Goal: Transaction & Acquisition: Purchase product/service

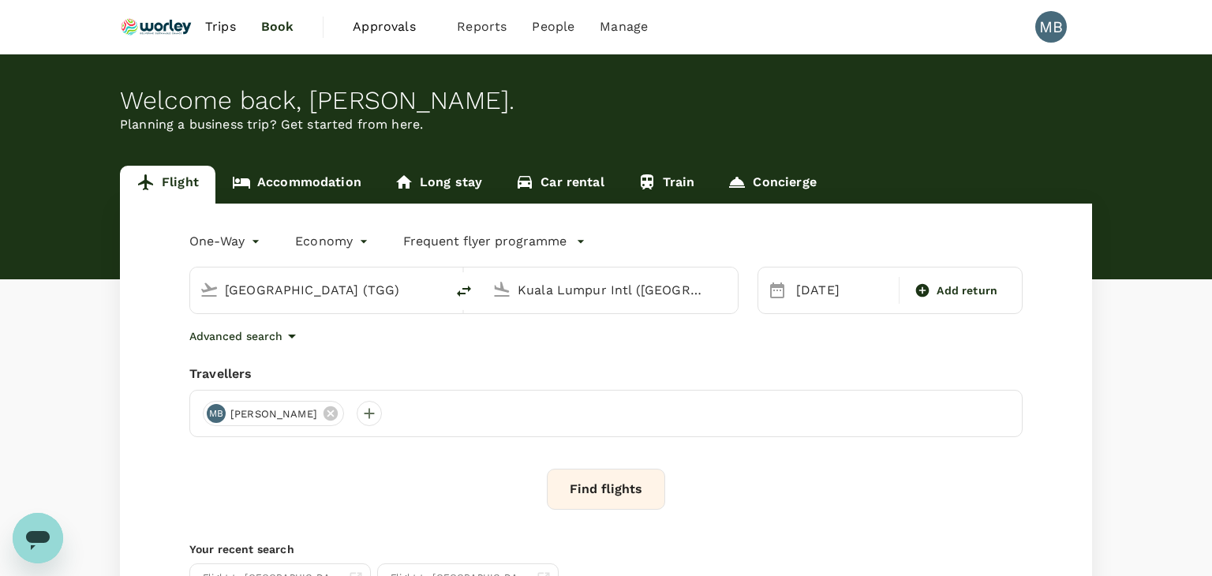
click at [248, 238] on body "Trips Book Approvals 0 Reports People Manage MB Welcome back , MUHAMMAD HIDAYAT…" at bounding box center [606, 374] width 1212 height 749
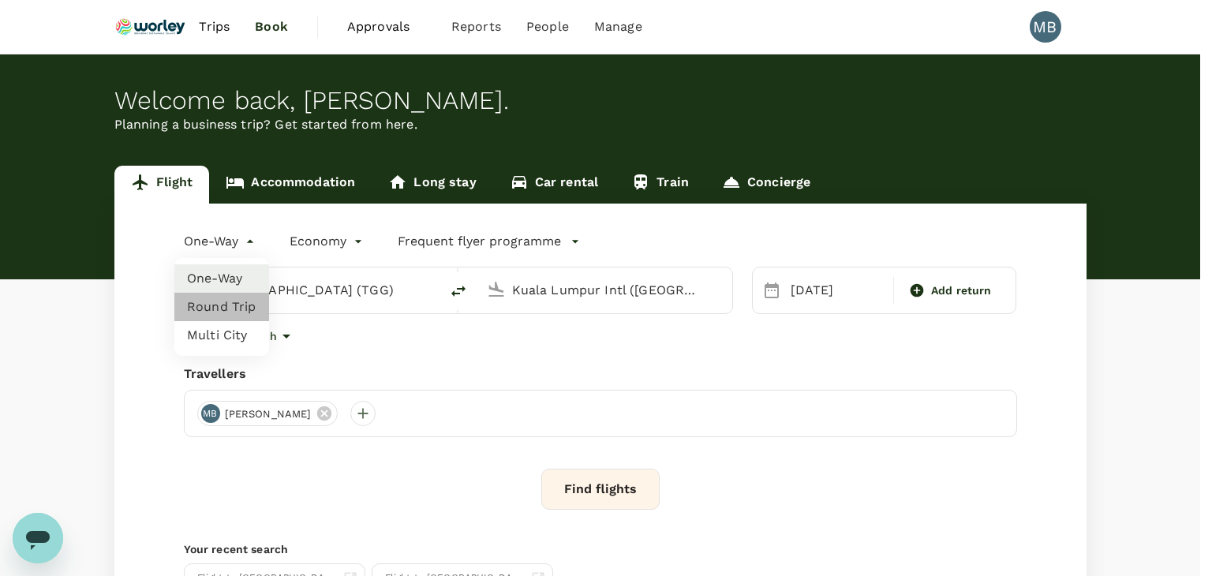
click at [245, 301] on li "Round Trip" at bounding box center [221, 307] width 95 height 28
type input "roundtrip"
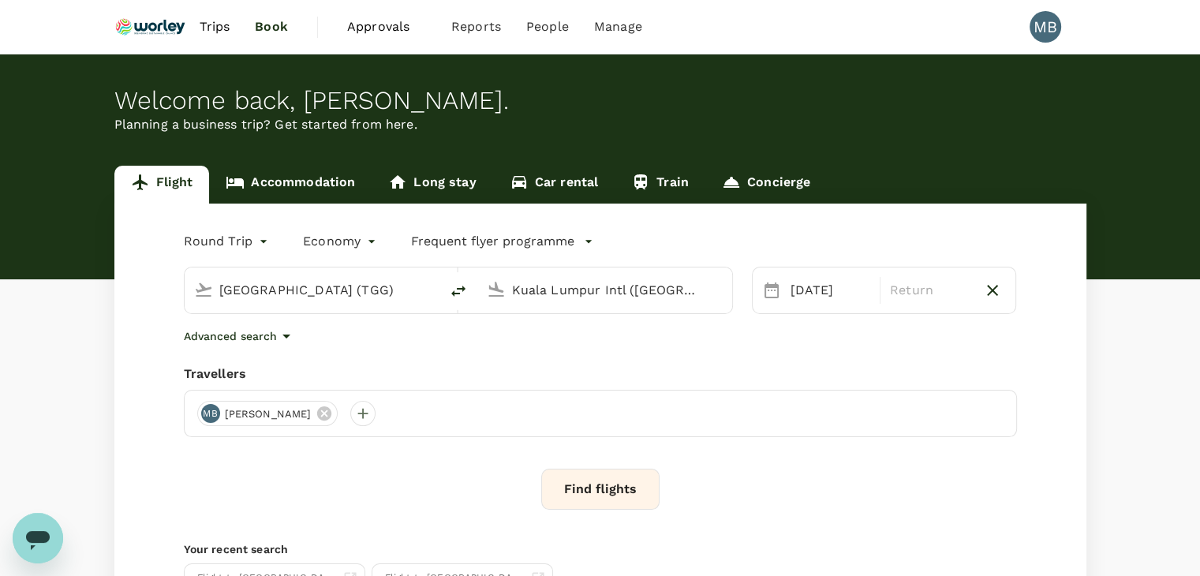
click at [339, 290] on input "Kuala Terengganu (TGG)" at bounding box center [312, 290] width 187 height 24
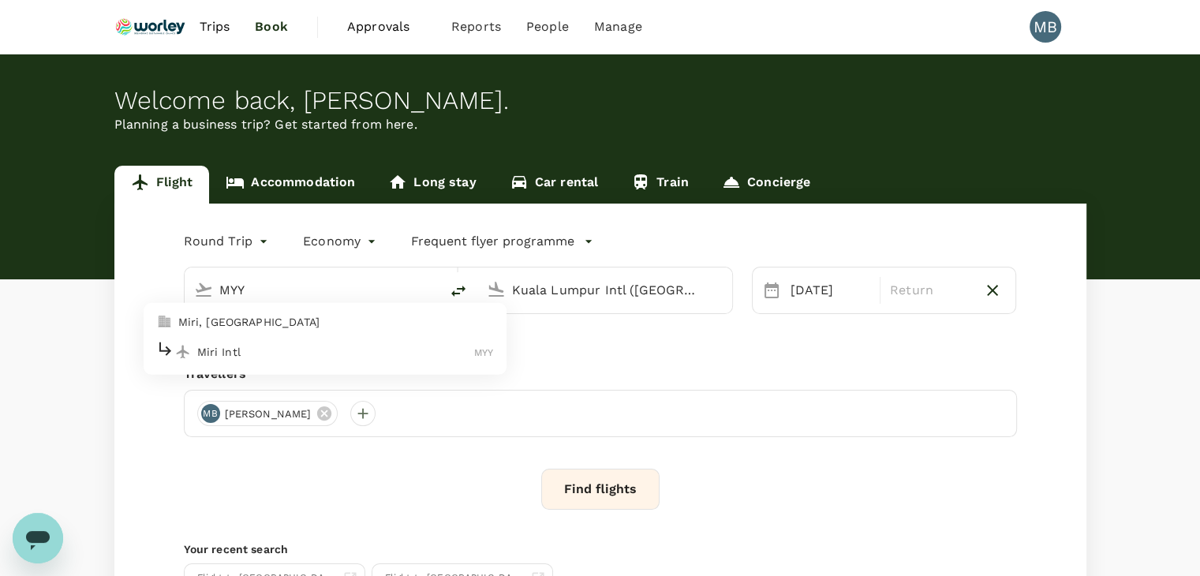
click at [347, 345] on p "Miri Intl" at bounding box center [336, 352] width 278 height 16
type input "Miri Intl (MYY)"
click at [565, 278] on input "Kuala Lumpur Intl (KUL)" at bounding box center [605, 290] width 187 height 24
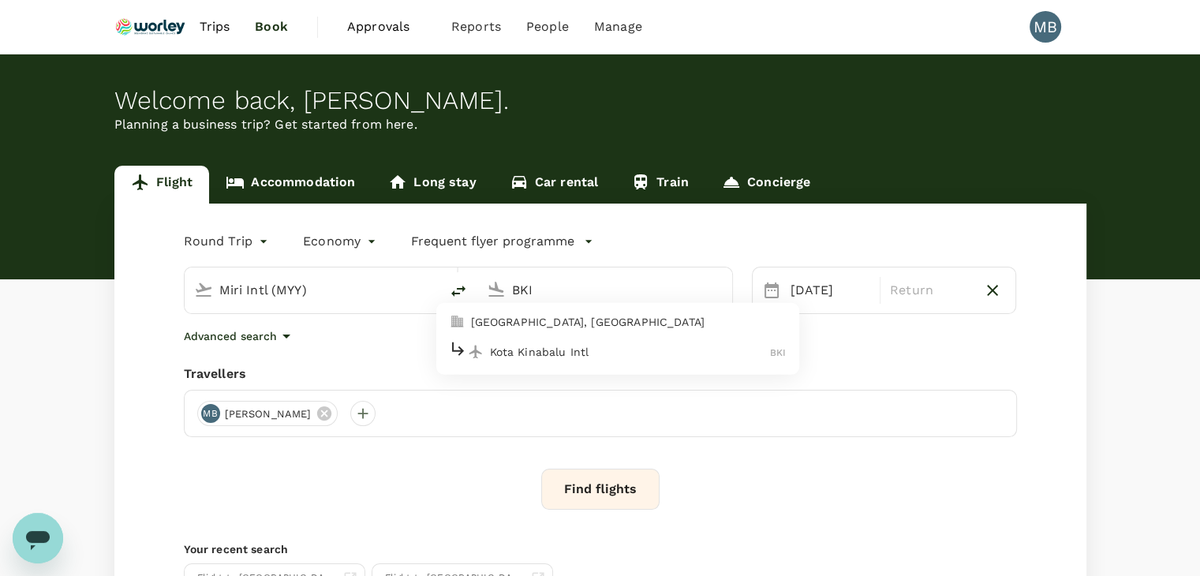
click at [571, 349] on p "Kota Kinabalu Intl" at bounding box center [630, 352] width 281 height 16
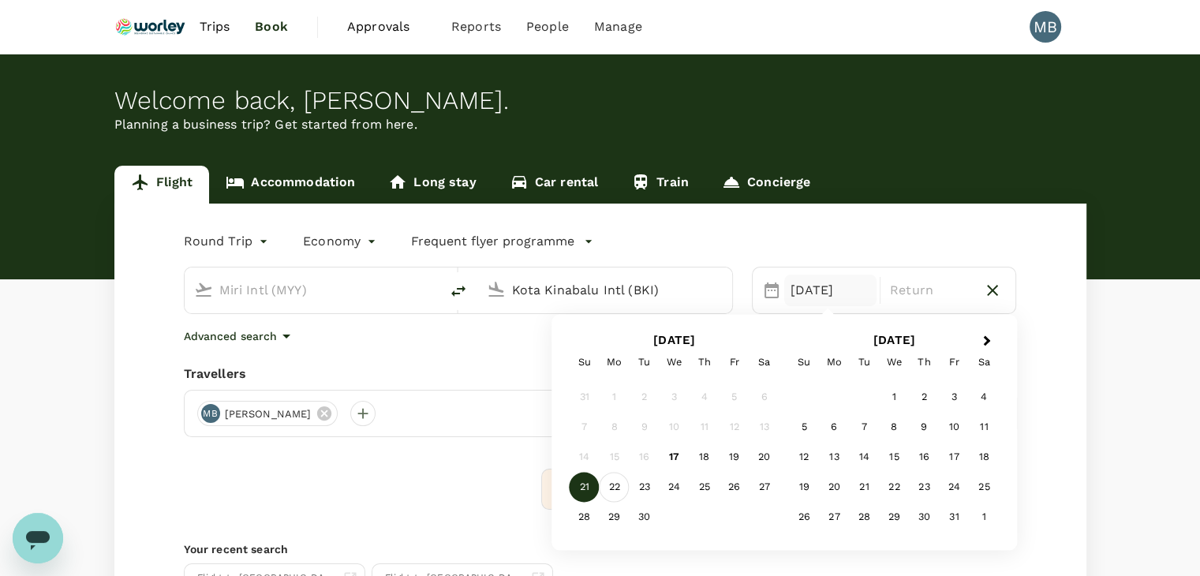
type input "Kota Kinabalu Intl (BKI)"
click at [615, 482] on div "22" at bounding box center [615, 488] width 30 height 30
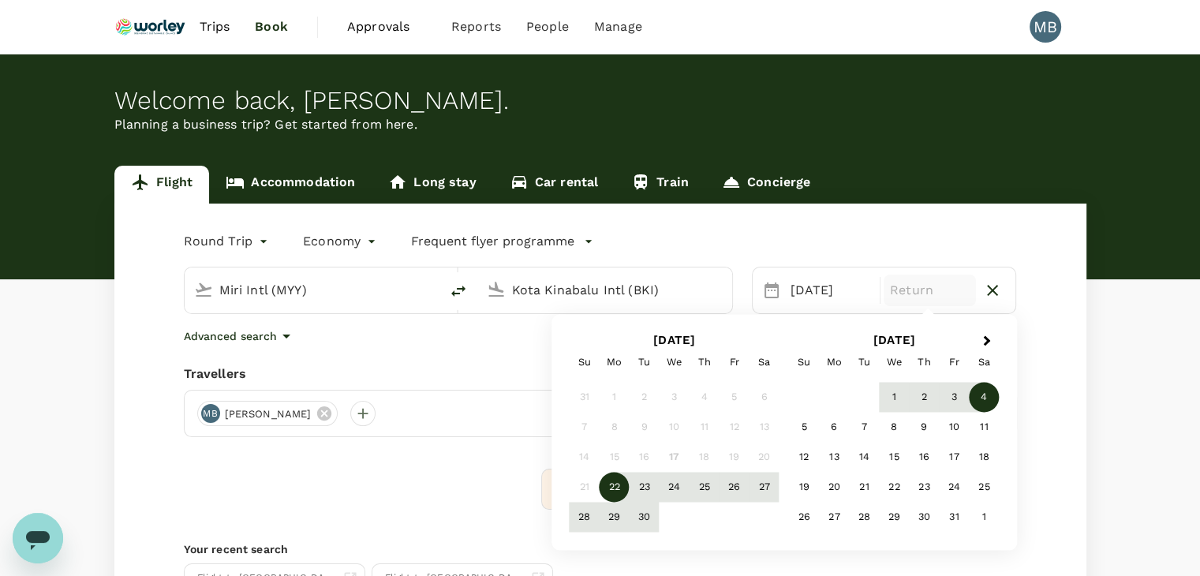
click at [979, 391] on div "4" at bounding box center [984, 398] width 30 height 30
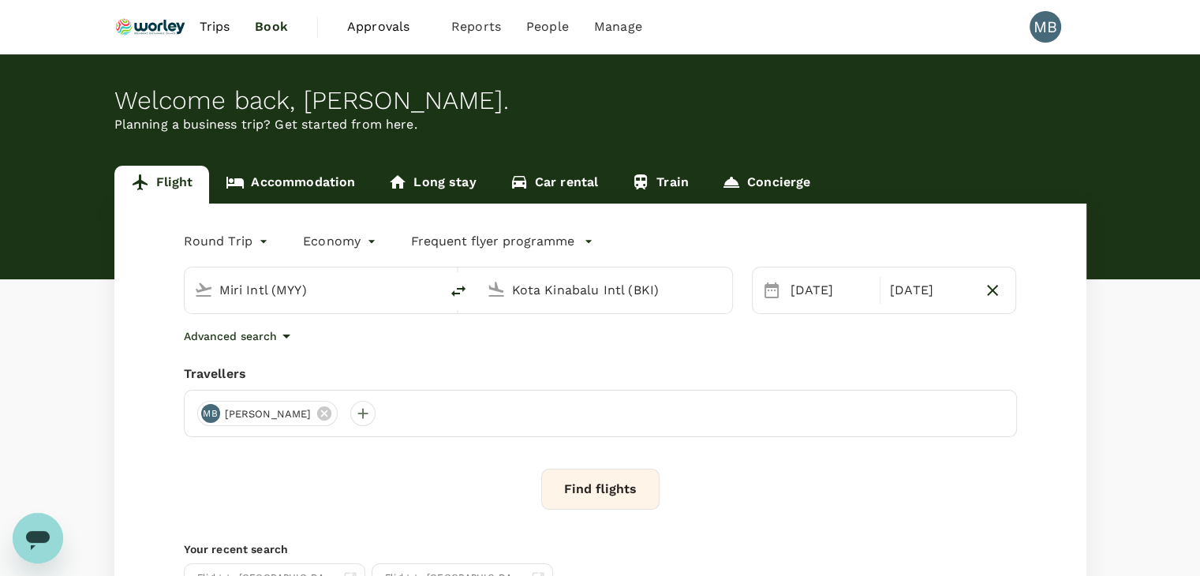
click at [616, 504] on button "Find flights" at bounding box center [600, 489] width 118 height 41
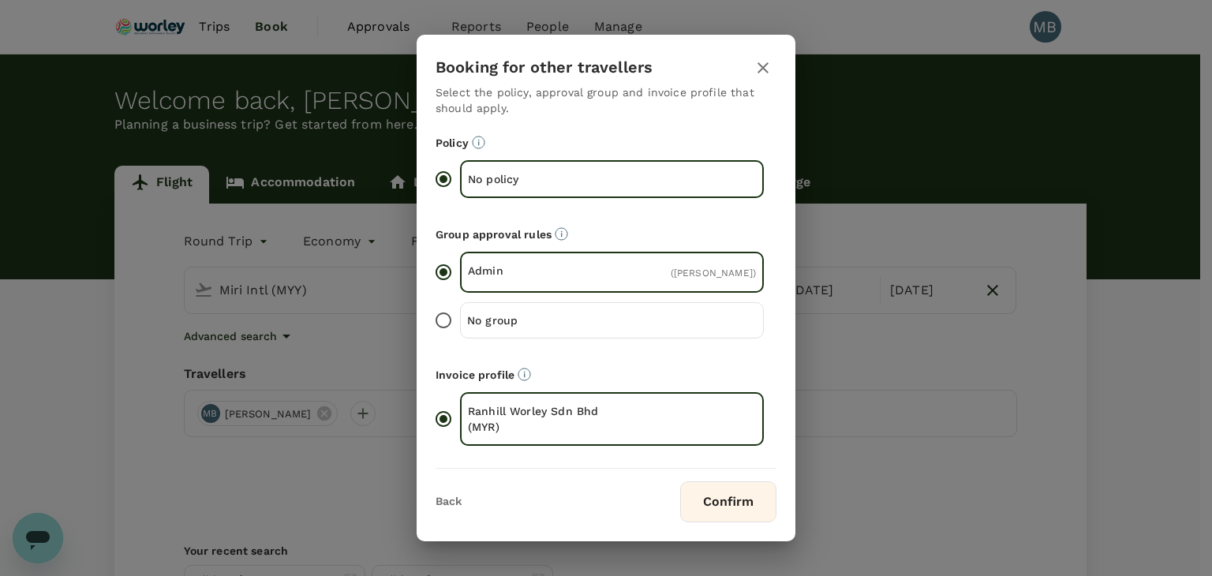
click at [759, 519] on button "Confirm" at bounding box center [728, 501] width 96 height 41
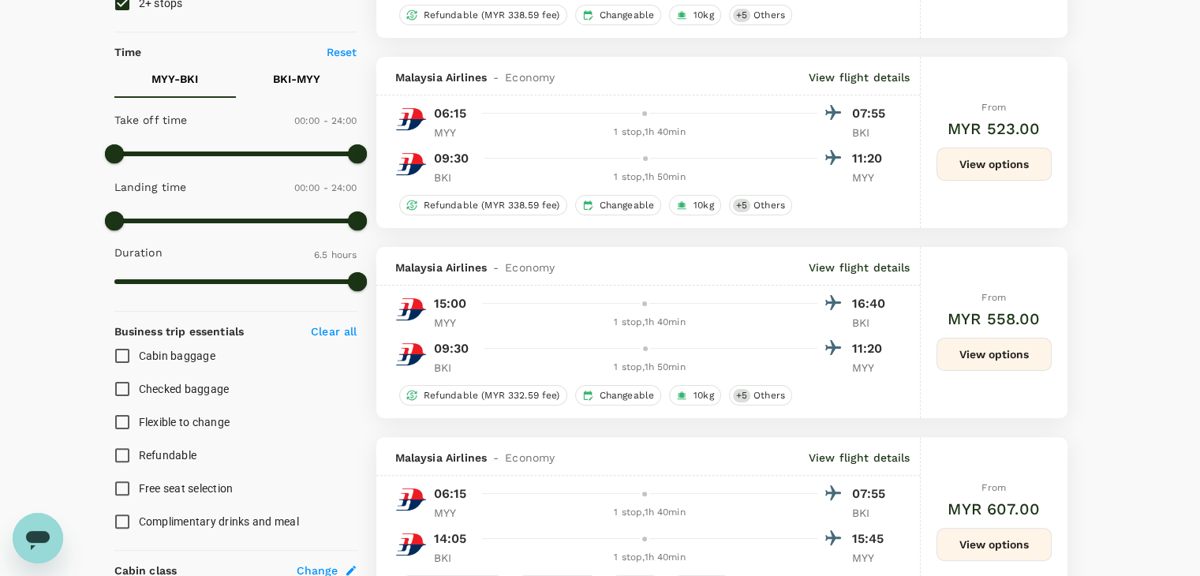
type input "890"
checkbox input "false"
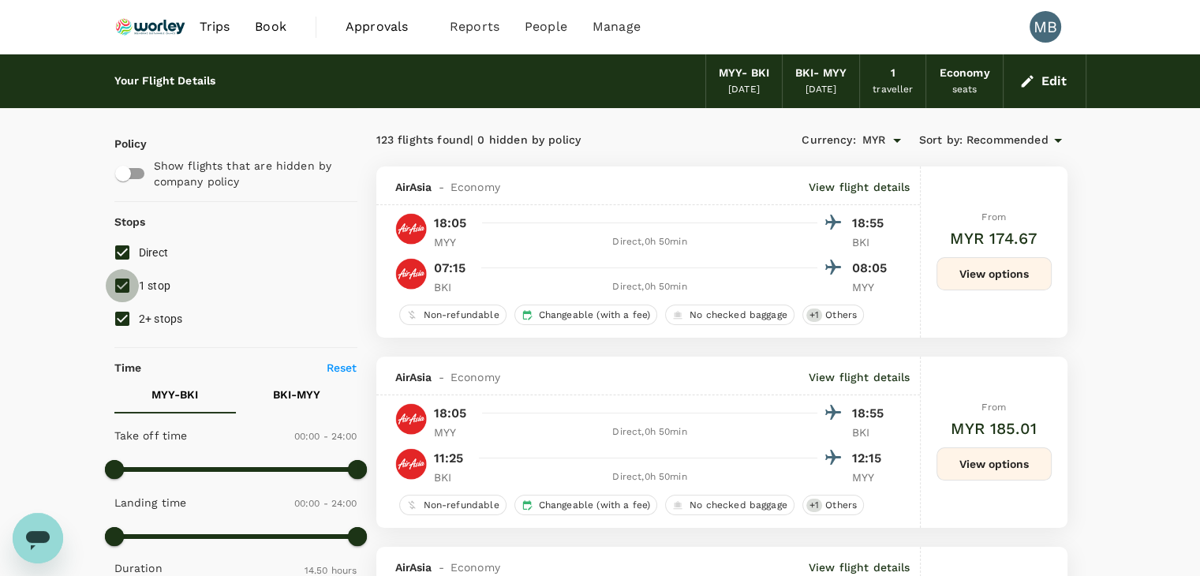
click at [120, 277] on input "1 stop" at bounding box center [122, 285] width 33 height 33
checkbox input "false"
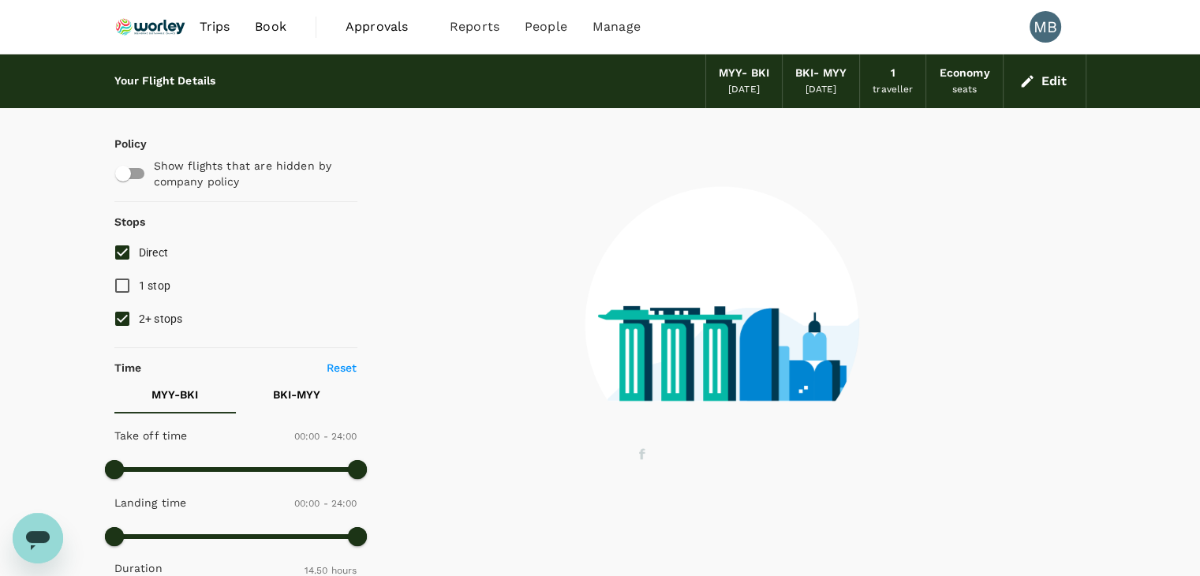
click at [129, 320] on input "2+ stops" at bounding box center [122, 318] width 33 height 33
checkbox input "false"
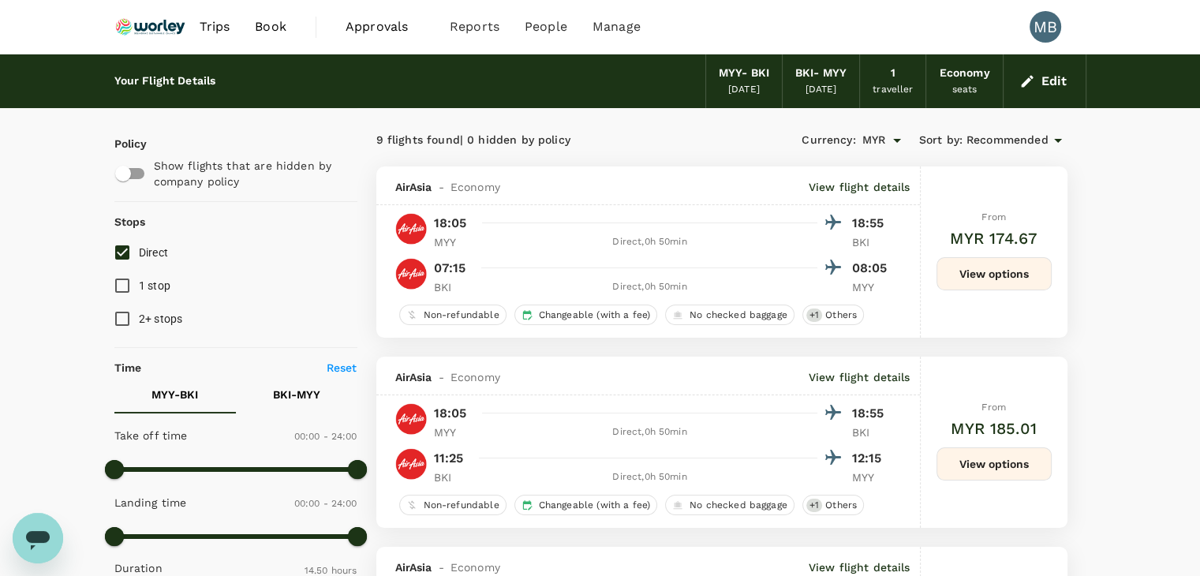
click at [1052, 137] on icon at bounding box center [1058, 140] width 19 height 19
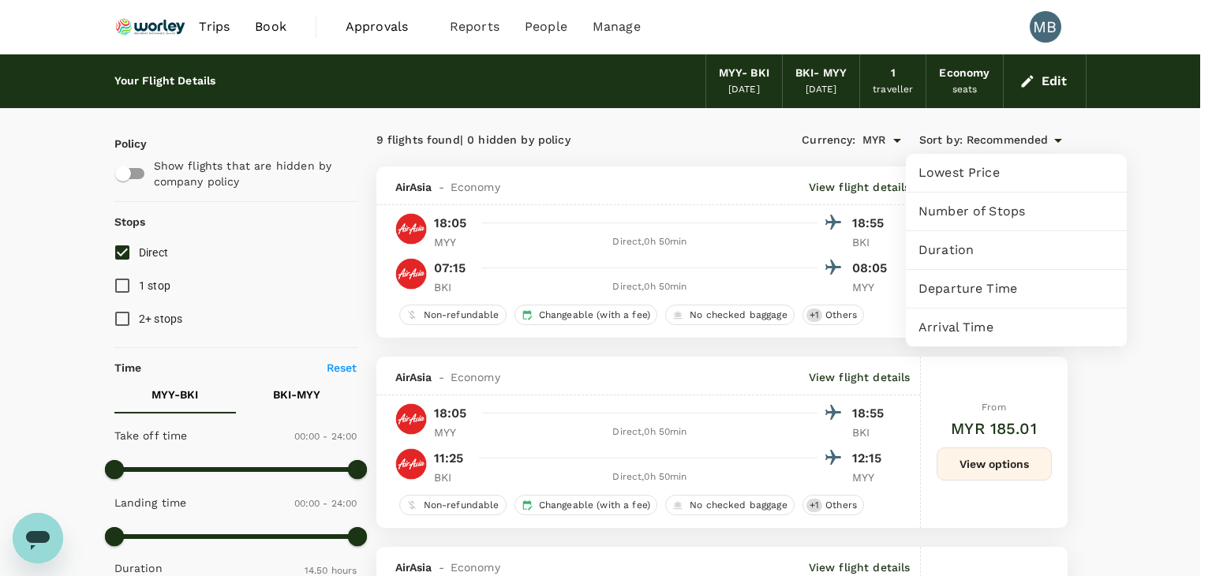
click at [972, 279] on span "Departure Time" at bounding box center [1017, 288] width 196 height 19
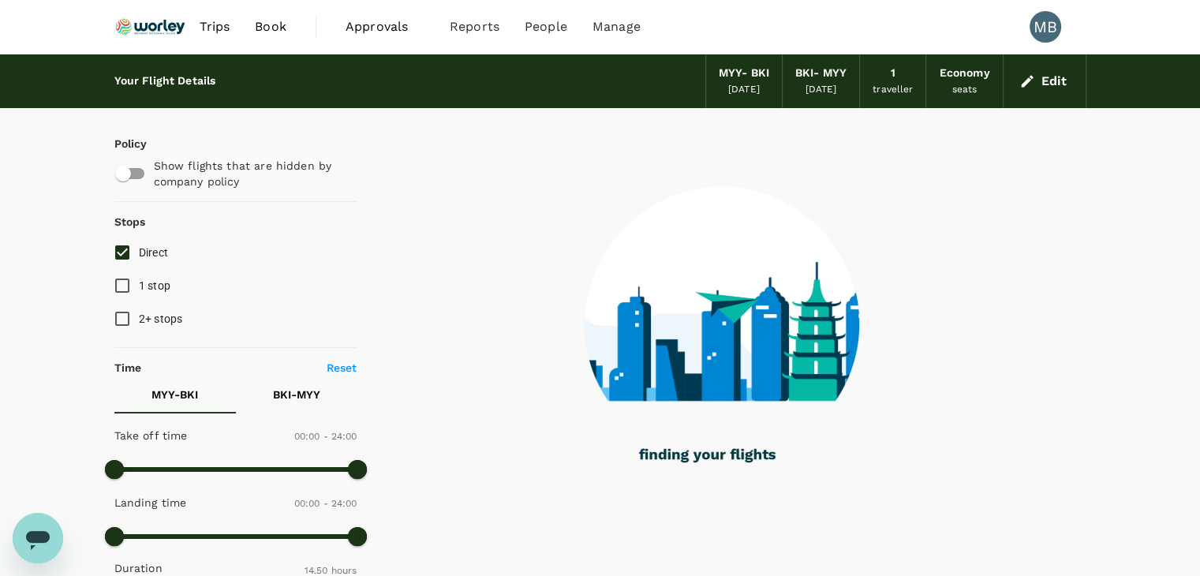
click at [1028, 91] on button "Edit" at bounding box center [1045, 81] width 57 height 25
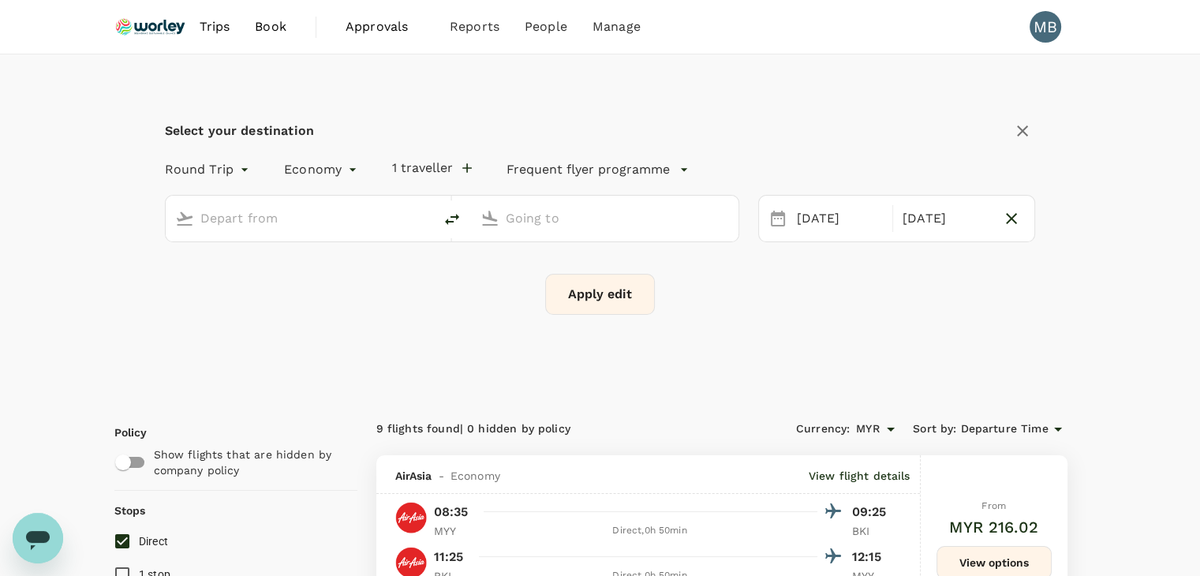
type input "Miri Intl (MYY)"
type input "Kota Kinabalu Intl (BKI)"
click at [1009, 215] on icon "button" at bounding box center [1011, 218] width 11 height 11
type input "oneway"
click at [638, 292] on button "Apply edit" at bounding box center [600, 294] width 110 height 41
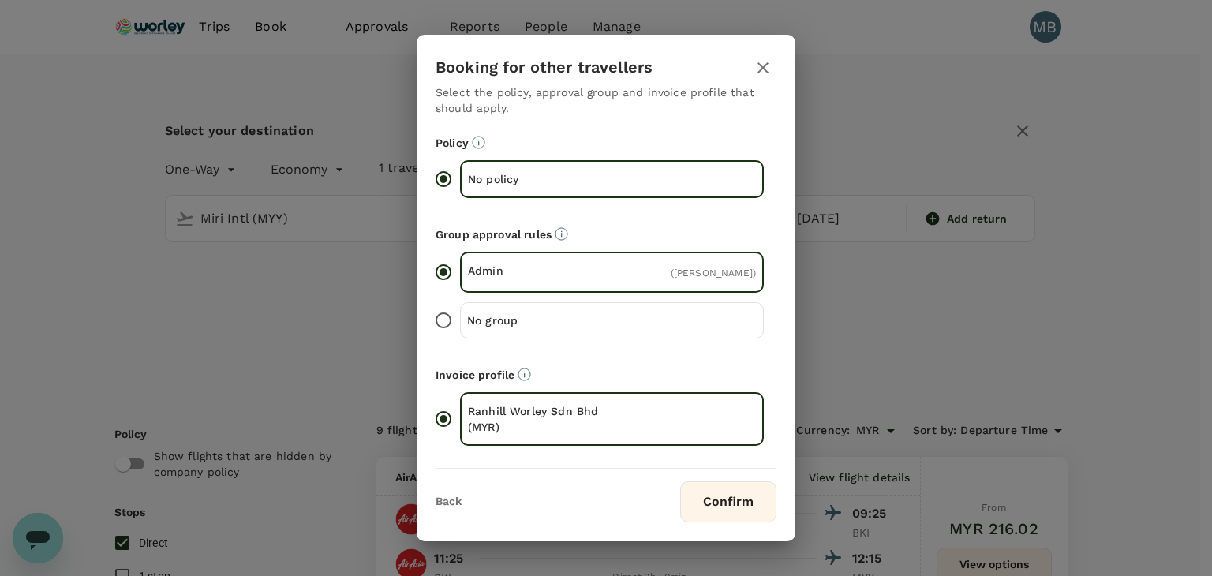
click at [740, 518] on button "Confirm" at bounding box center [728, 501] width 96 height 41
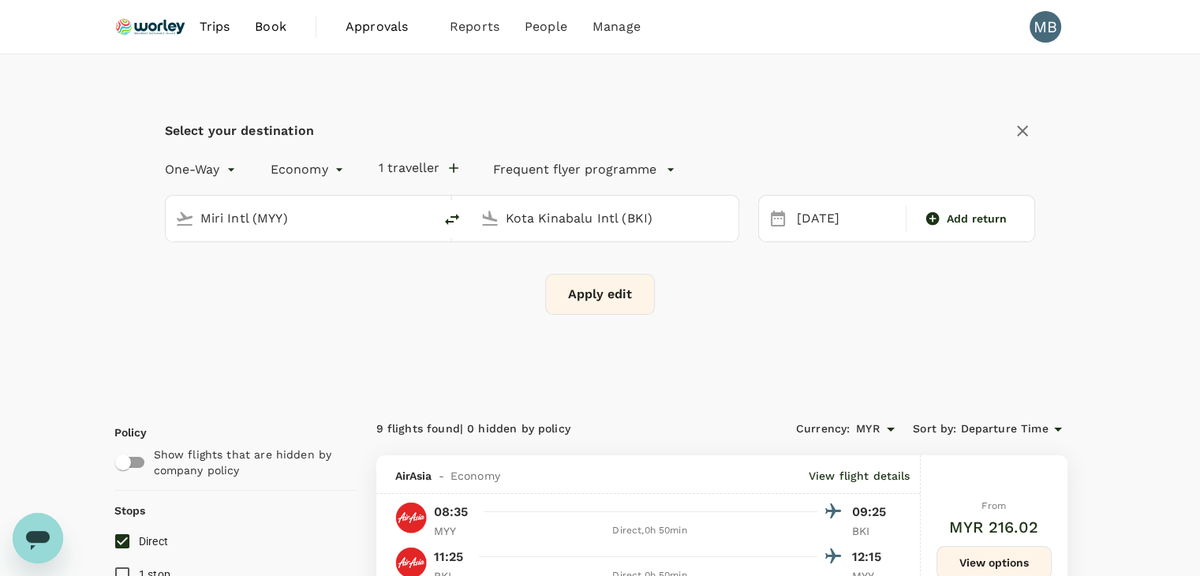
checkbox input "false"
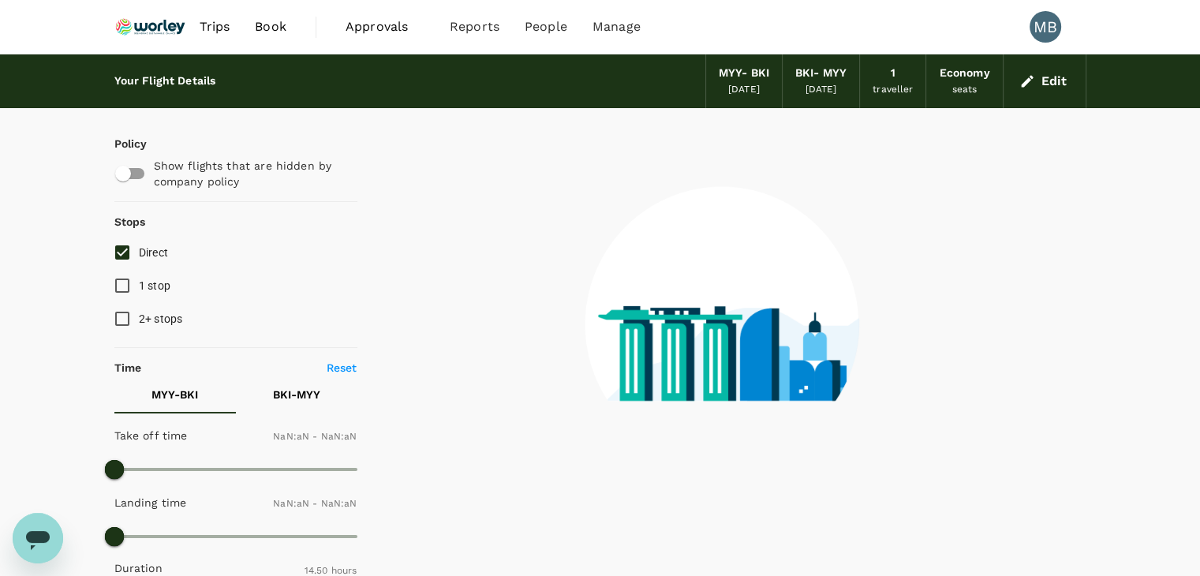
type input "1440"
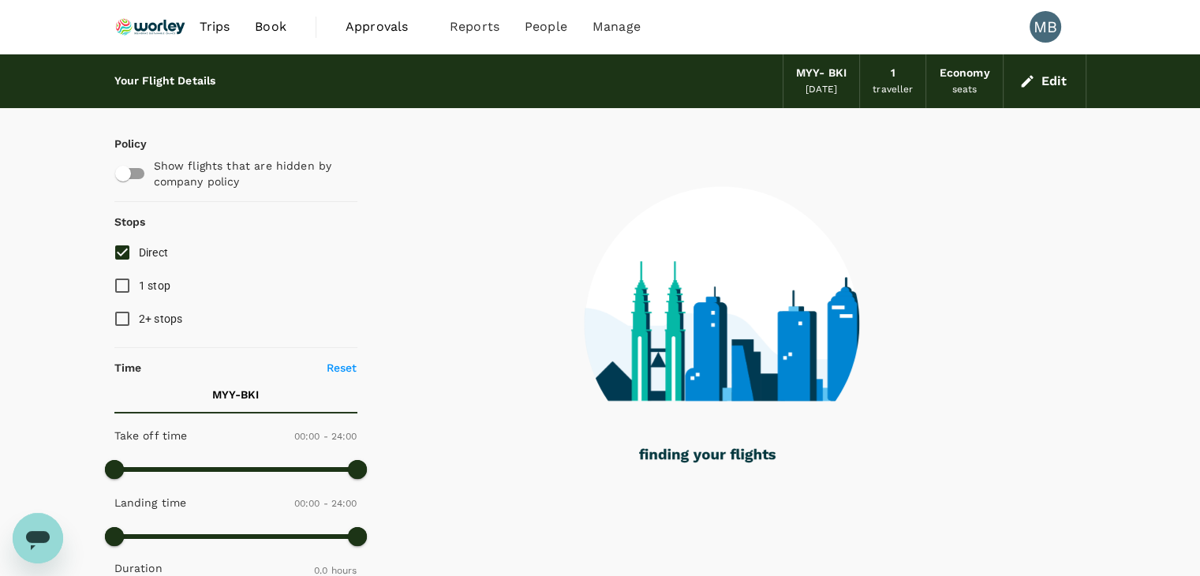
type input "365"
checkbox input "true"
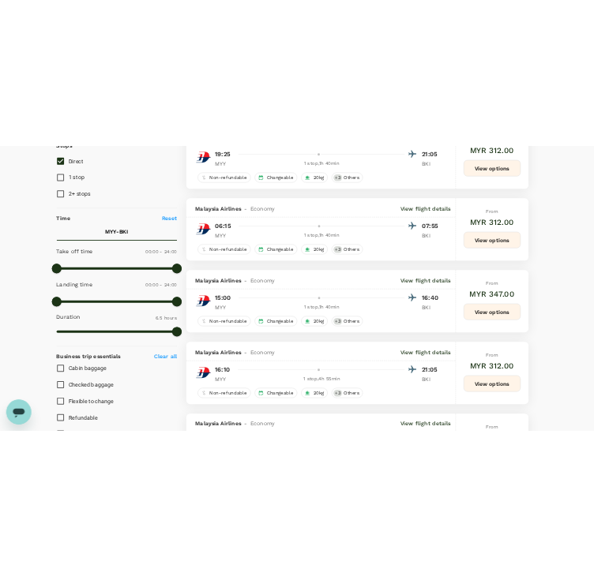
scroll to position [81, 0]
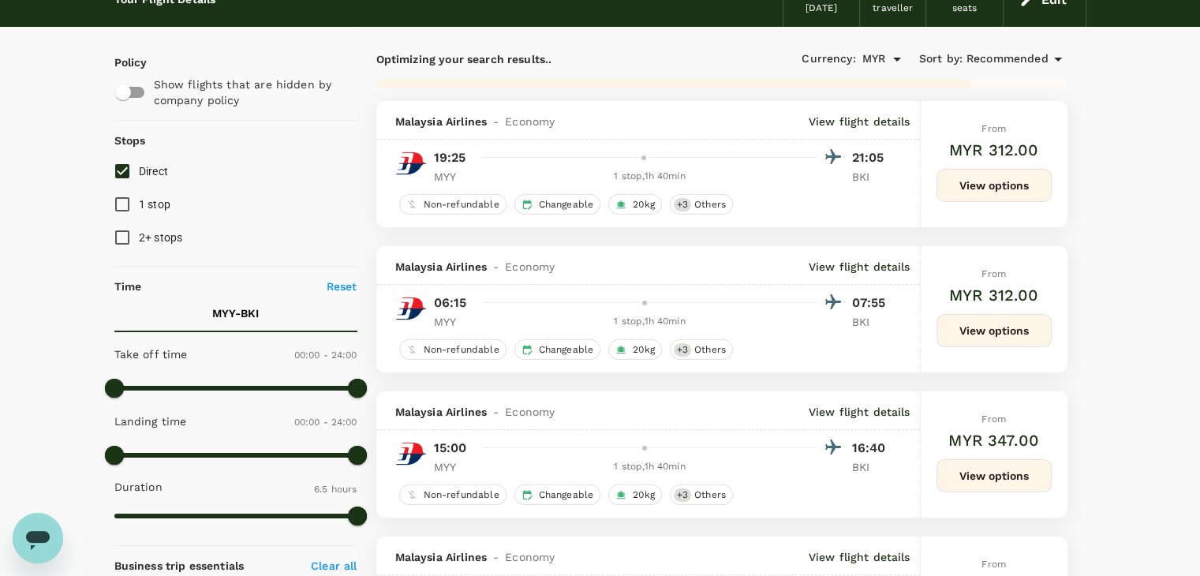
click at [121, 173] on input "Direct" at bounding box center [122, 171] width 33 height 33
checkbox input "true"
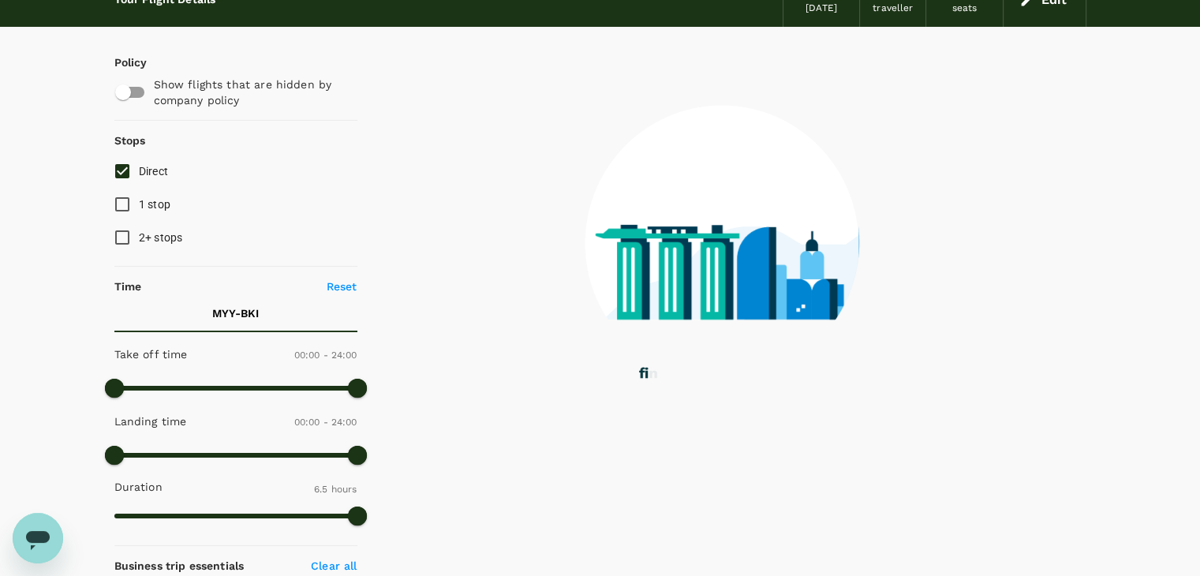
type input "2635"
checkbox input "false"
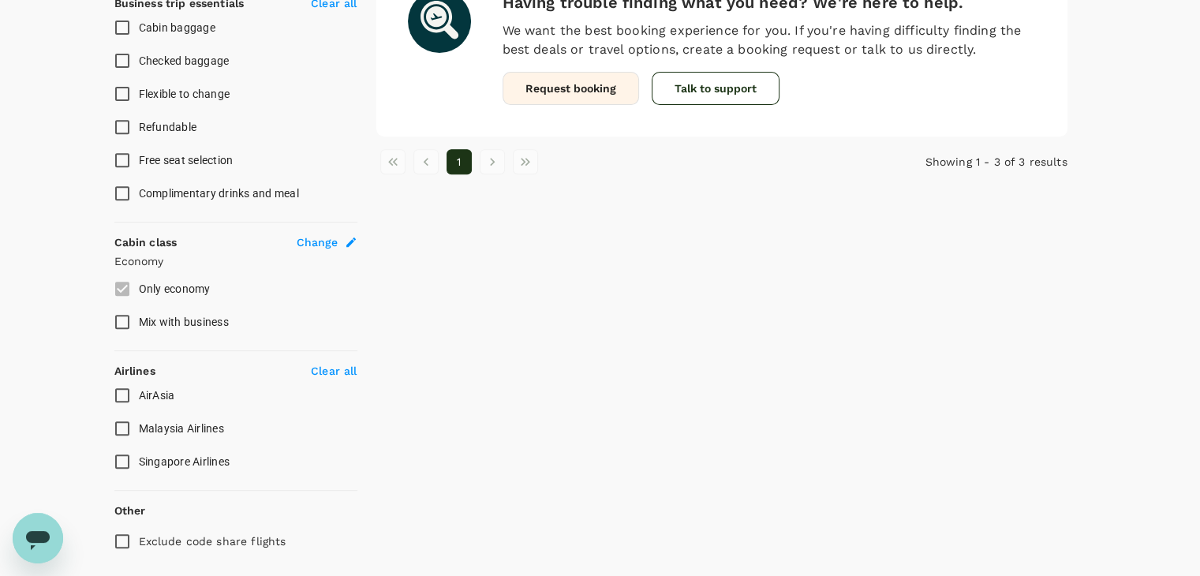
scroll to position [669, 0]
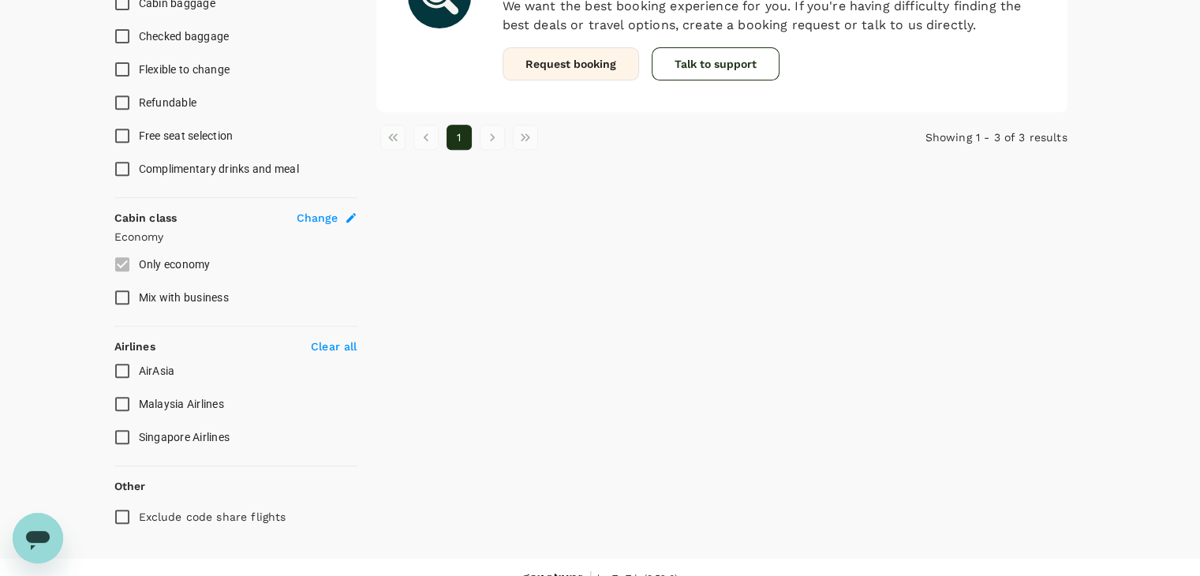
click at [120, 402] on input "Malaysia Airlines" at bounding box center [122, 404] width 33 height 33
checkbox input "true"
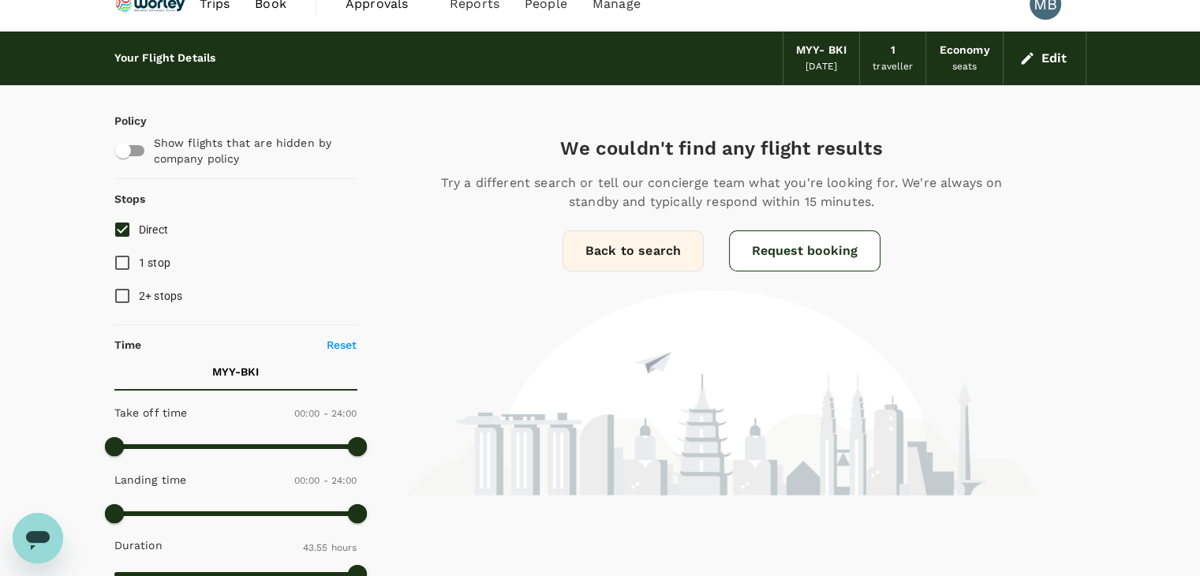
scroll to position [0, 0]
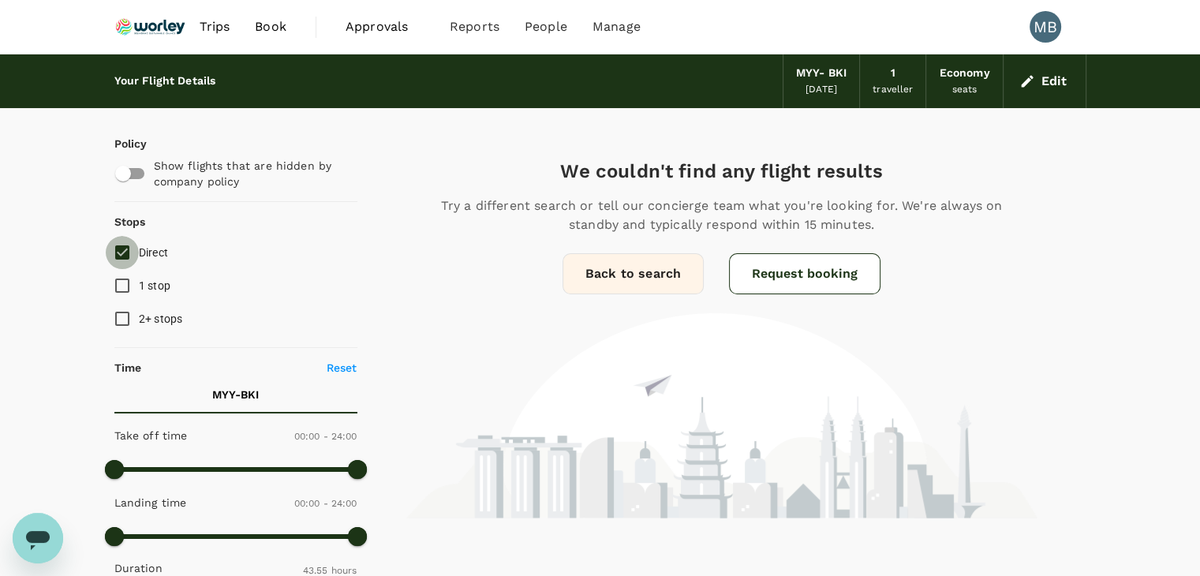
click at [124, 253] on input "Direct" at bounding box center [122, 252] width 33 height 33
checkbox input "true"
click at [1035, 71] on button "Edit" at bounding box center [1045, 81] width 57 height 25
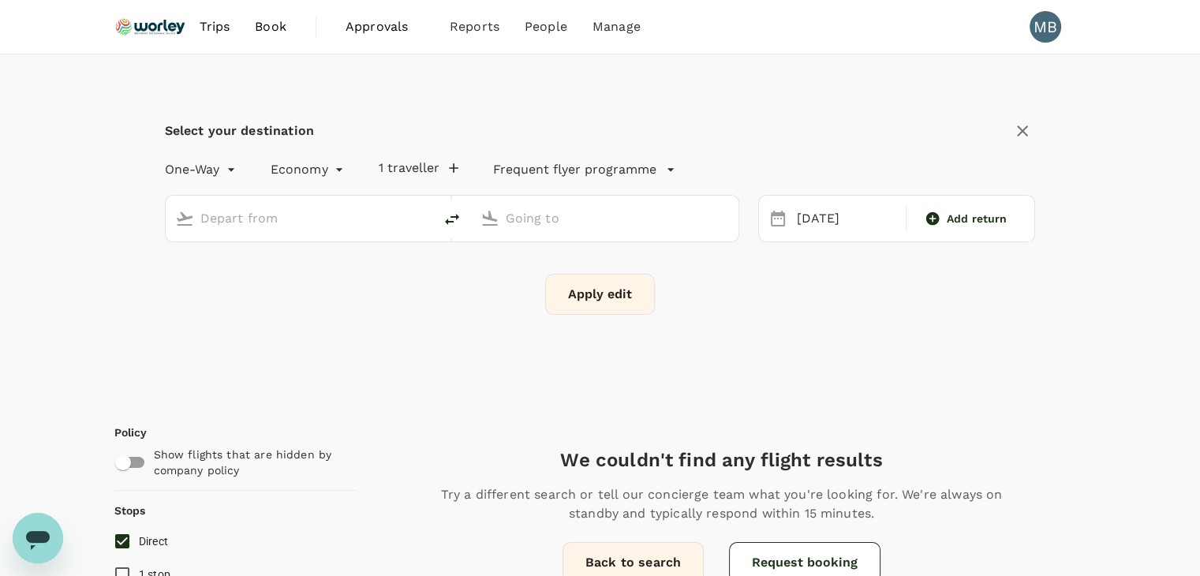
type input "Miri Intl (MYY)"
type input "Kota Kinabalu Intl (BKI)"
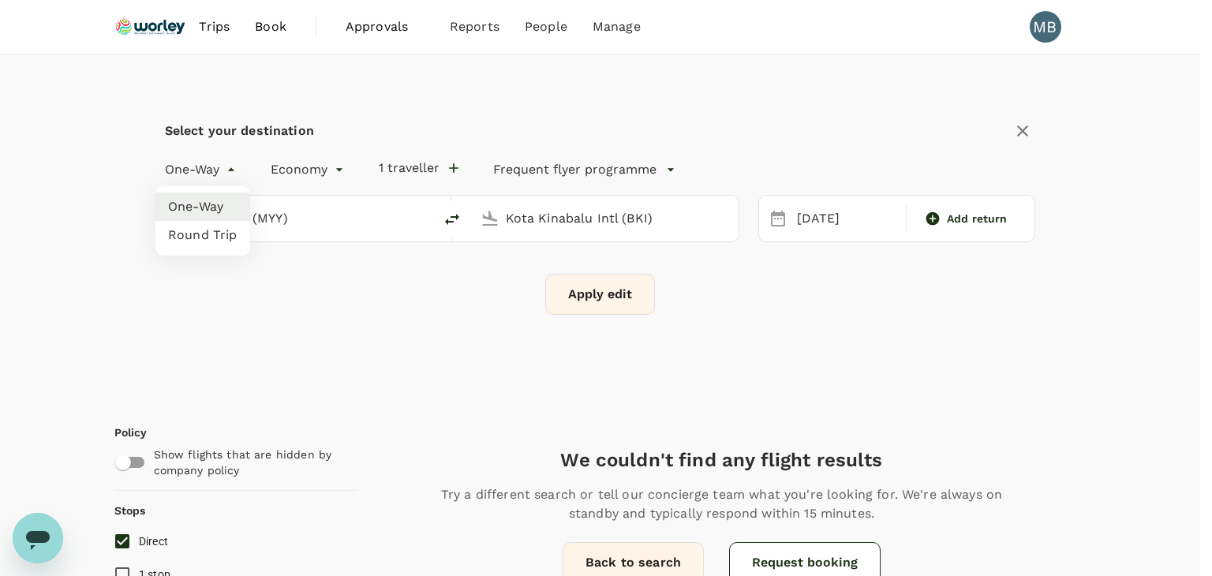
click at [224, 233] on li "Round Trip" at bounding box center [202, 235] width 95 height 28
type input "roundtrip"
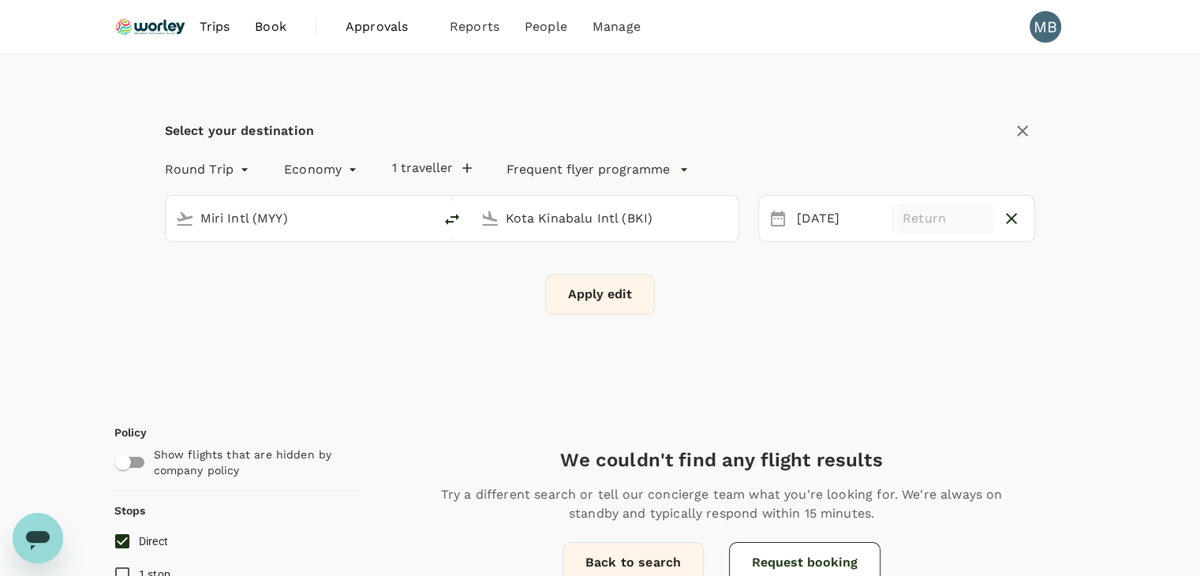
click at [942, 215] on p "Return" at bounding box center [946, 218] width 86 height 19
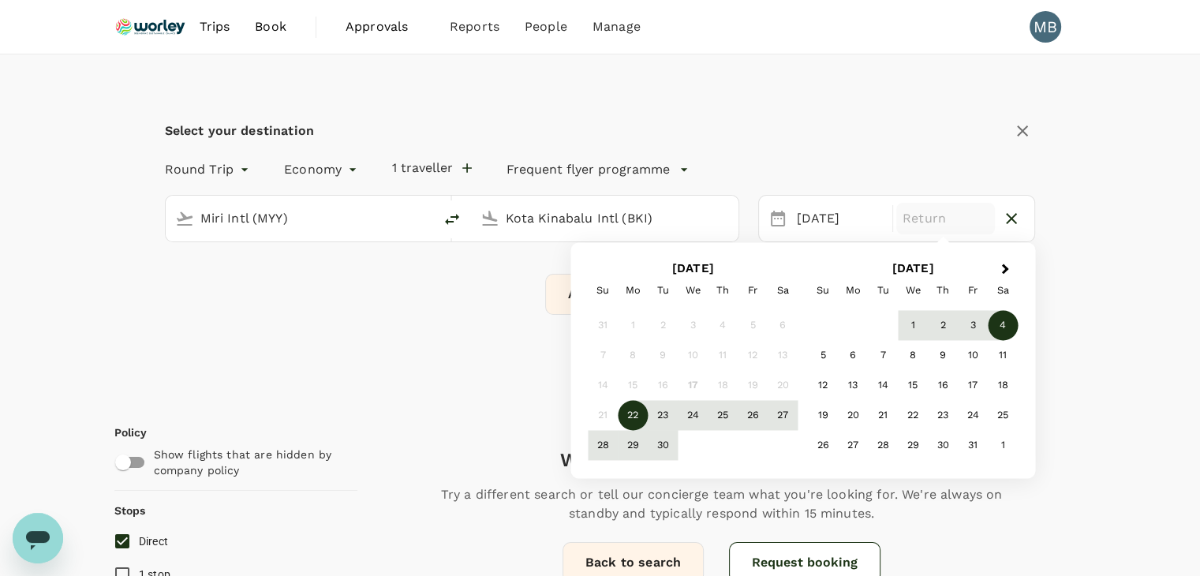
click at [1009, 324] on div "4" at bounding box center [1003, 326] width 30 height 30
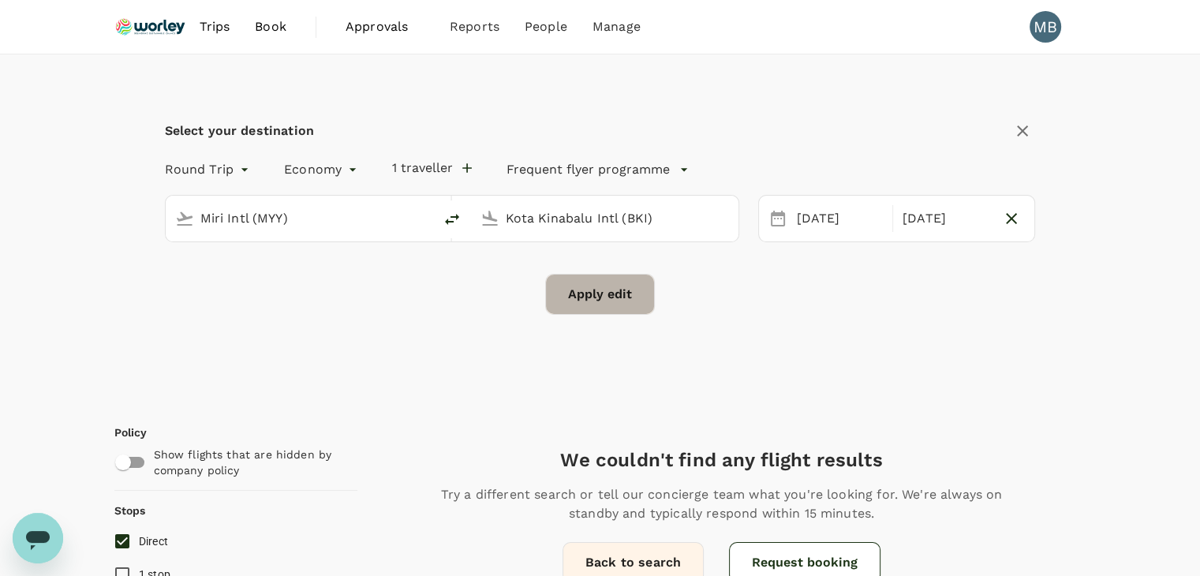
click at [607, 291] on button "Apply edit" at bounding box center [600, 294] width 110 height 41
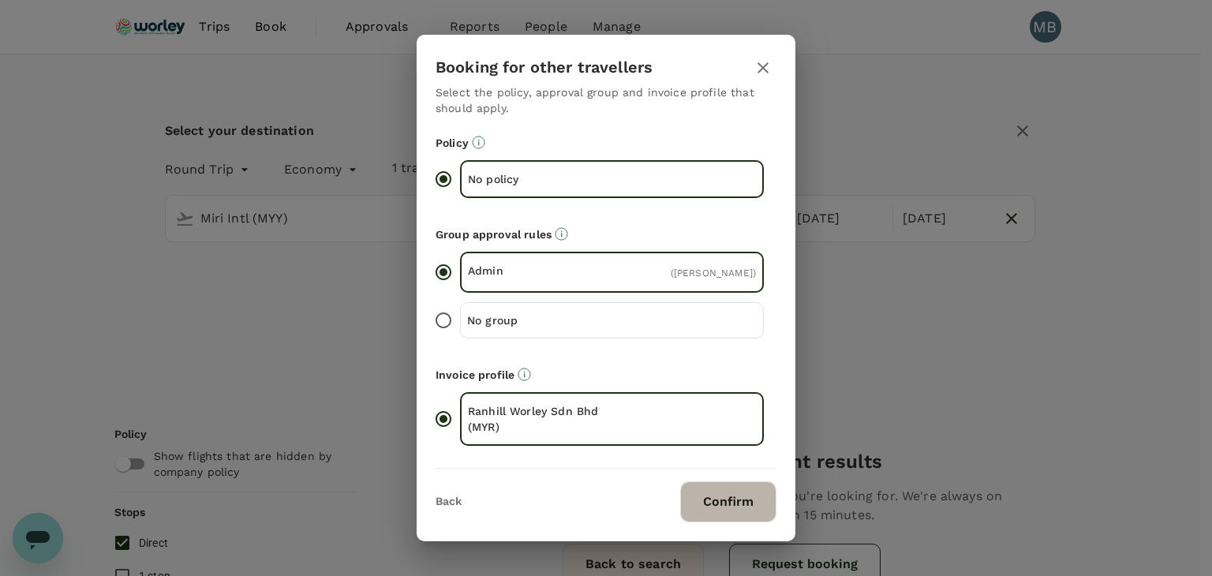
click at [742, 506] on button "Confirm" at bounding box center [728, 501] width 96 height 41
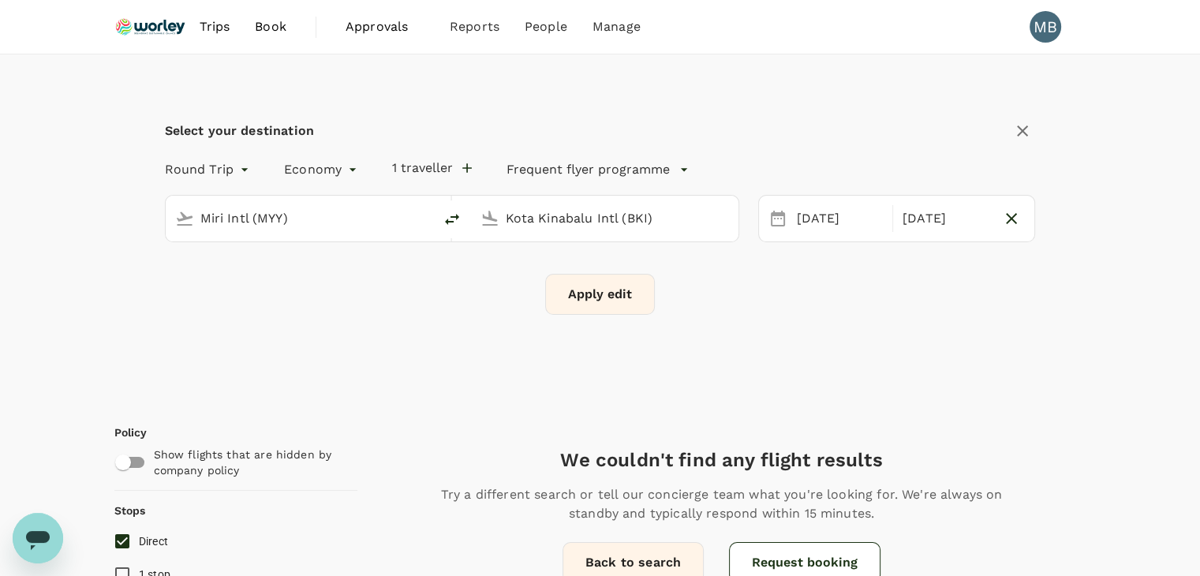
checkbox input "false"
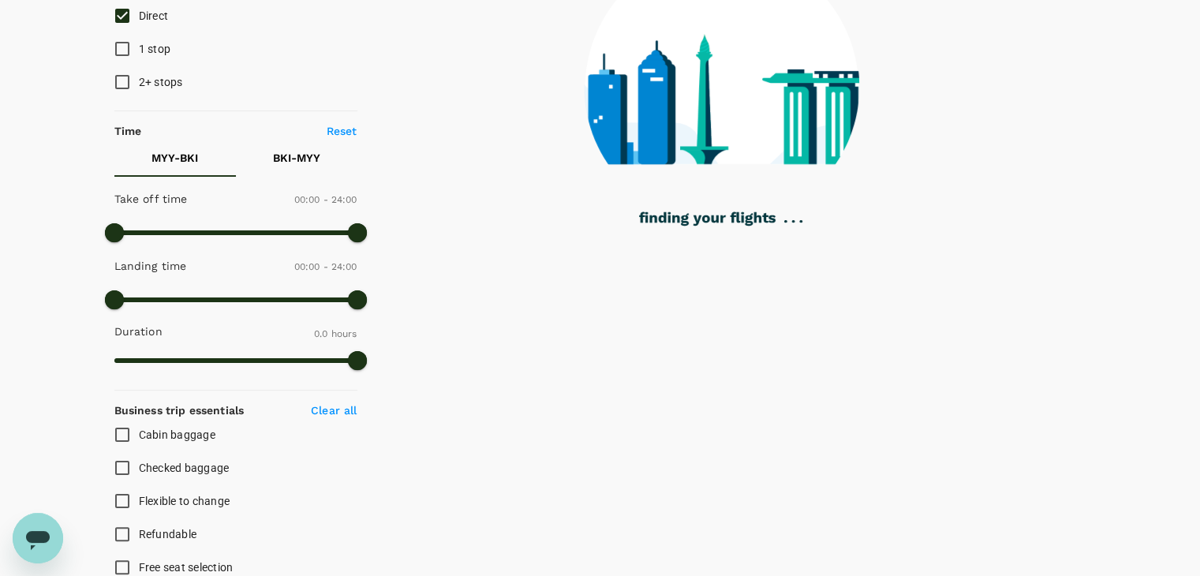
type input "365"
checkbox input "true"
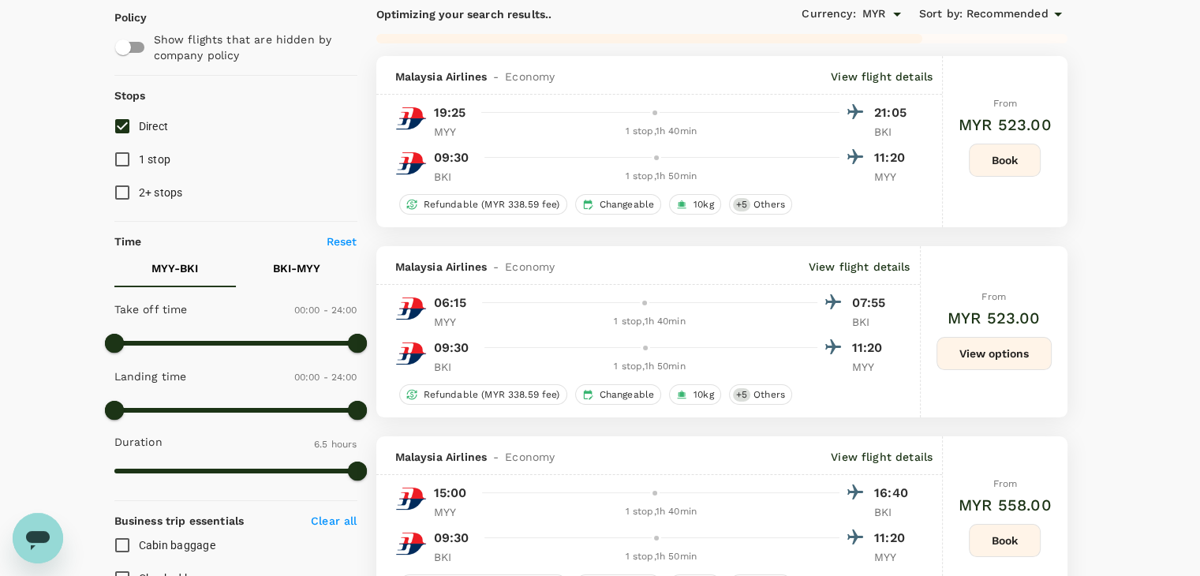
scroll to position [79, 0]
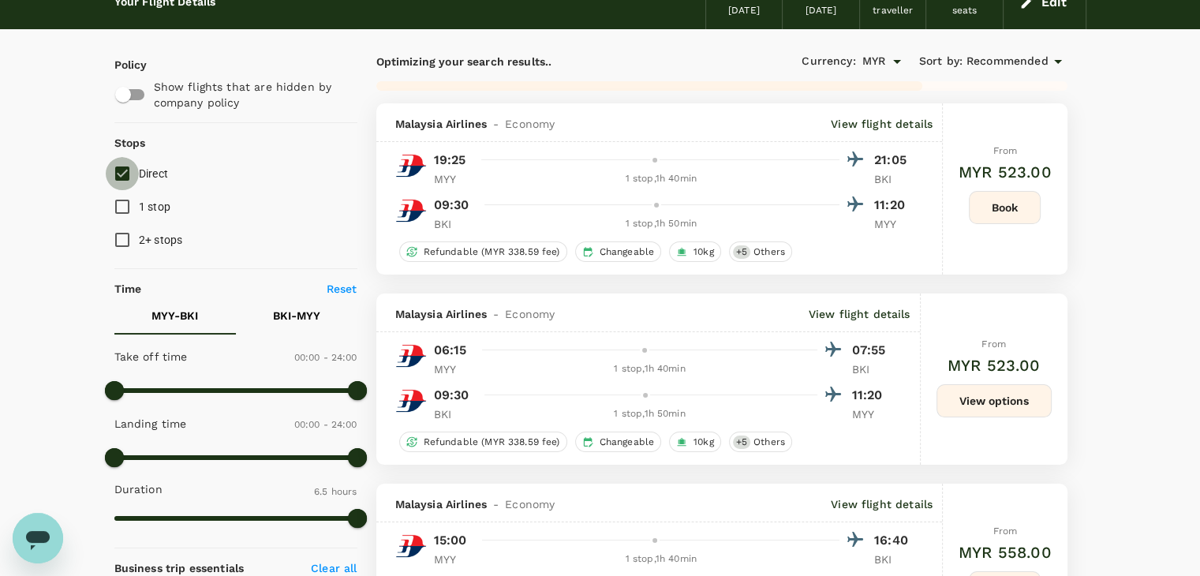
click at [119, 175] on input "Direct" at bounding box center [122, 173] width 33 height 33
checkbox input "true"
type input "890"
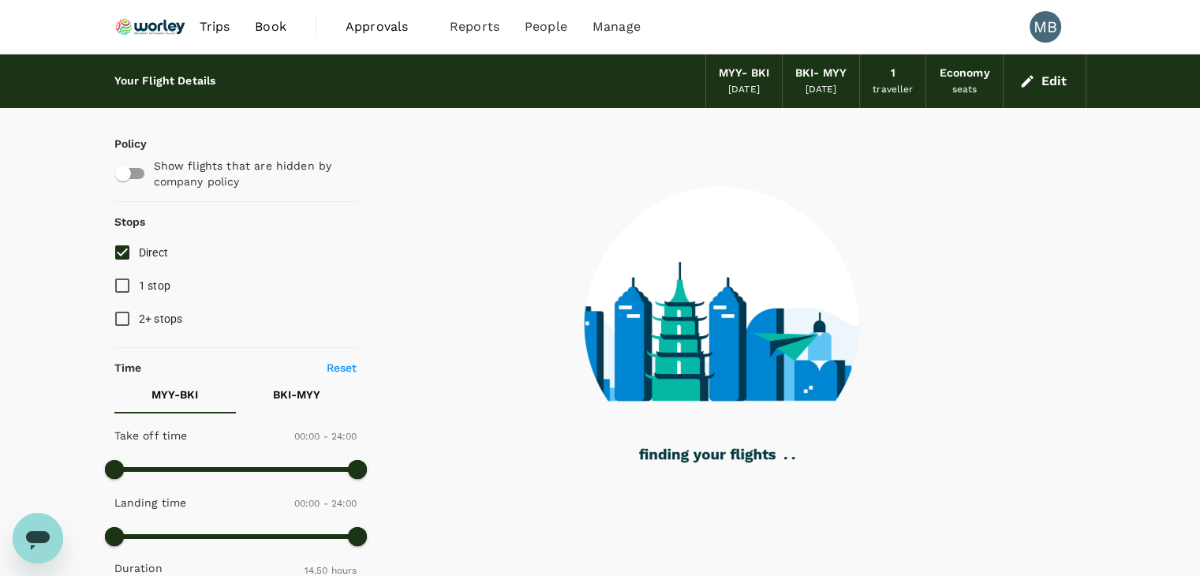
scroll to position [0, 0]
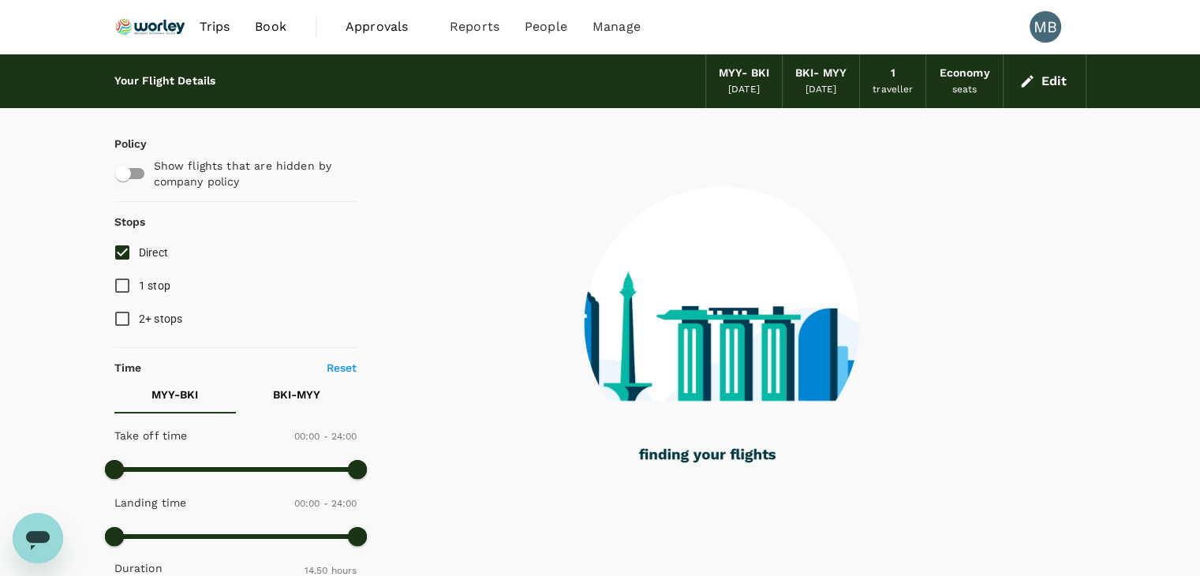
checkbox input "false"
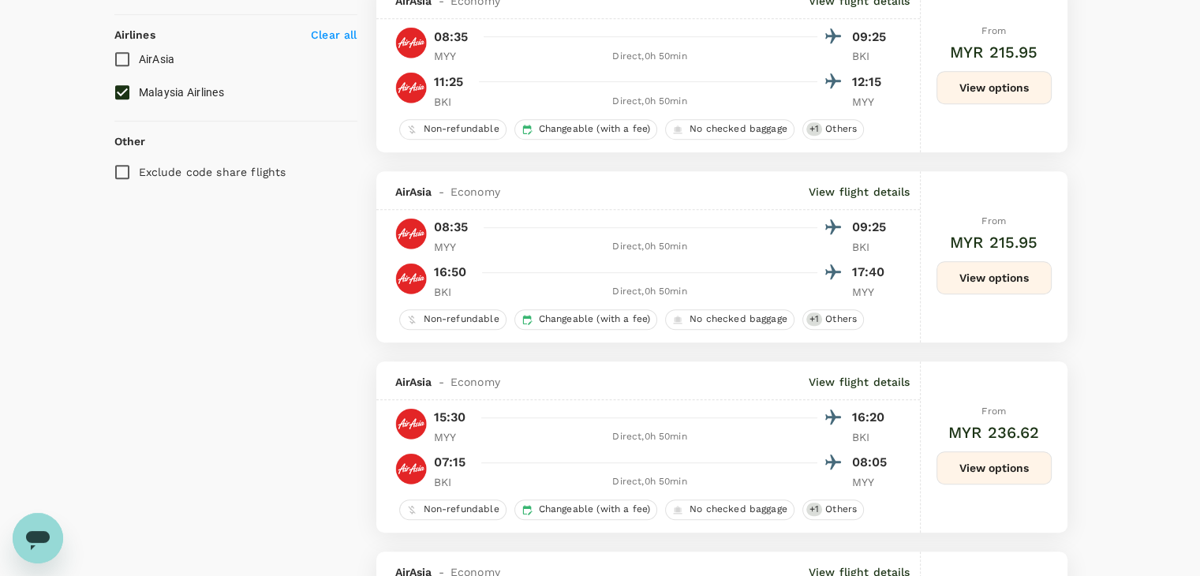
scroll to position [789, 0]
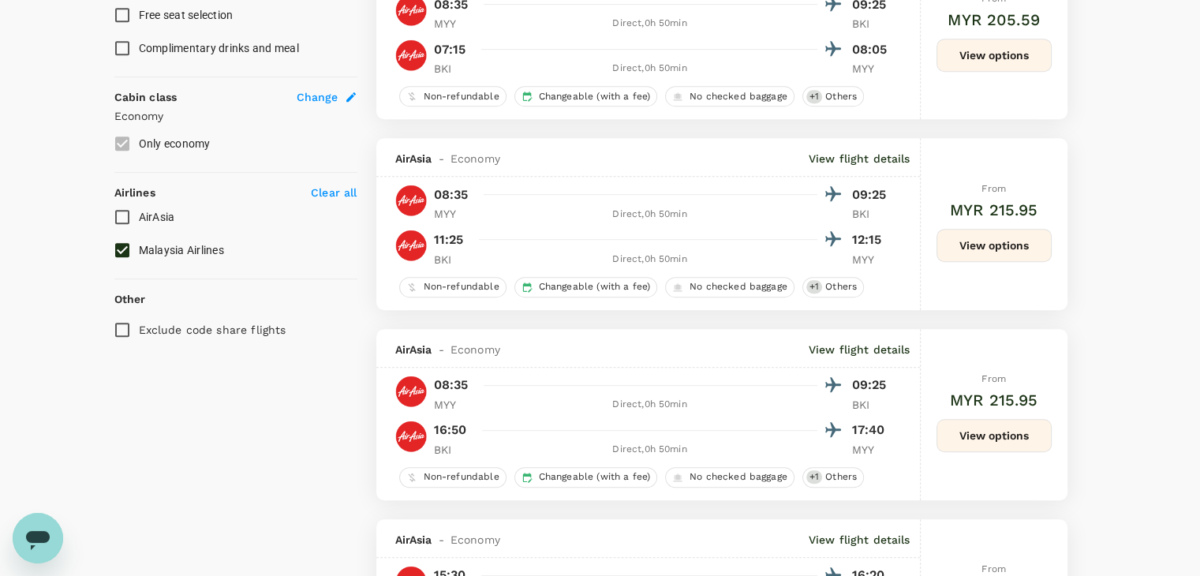
click at [123, 243] on input "Malaysia Airlines" at bounding box center [122, 250] width 33 height 33
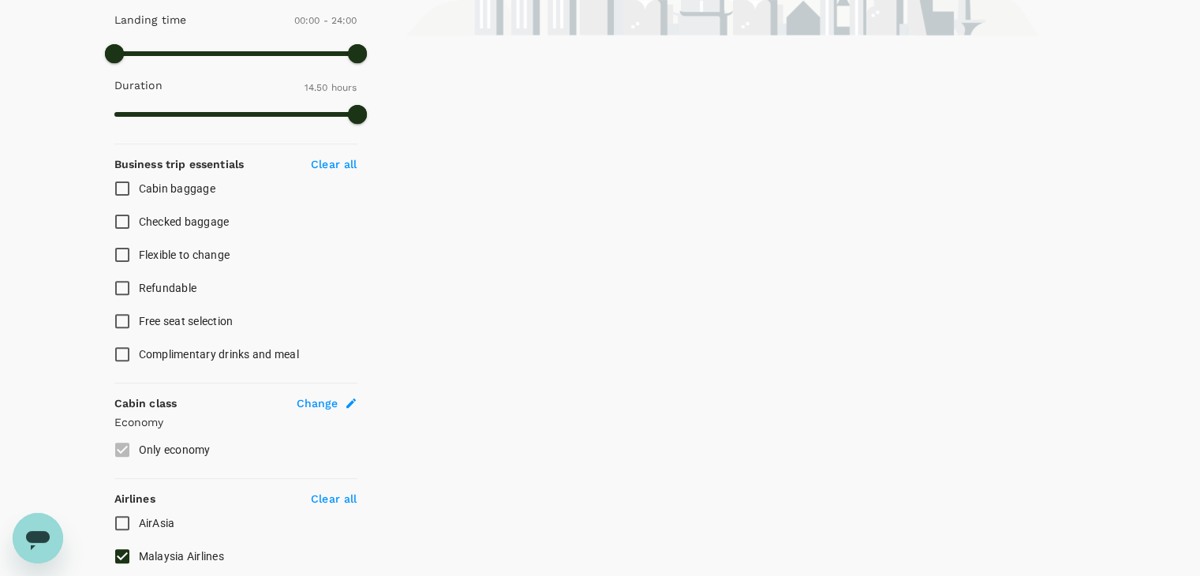
scroll to position [624, 0]
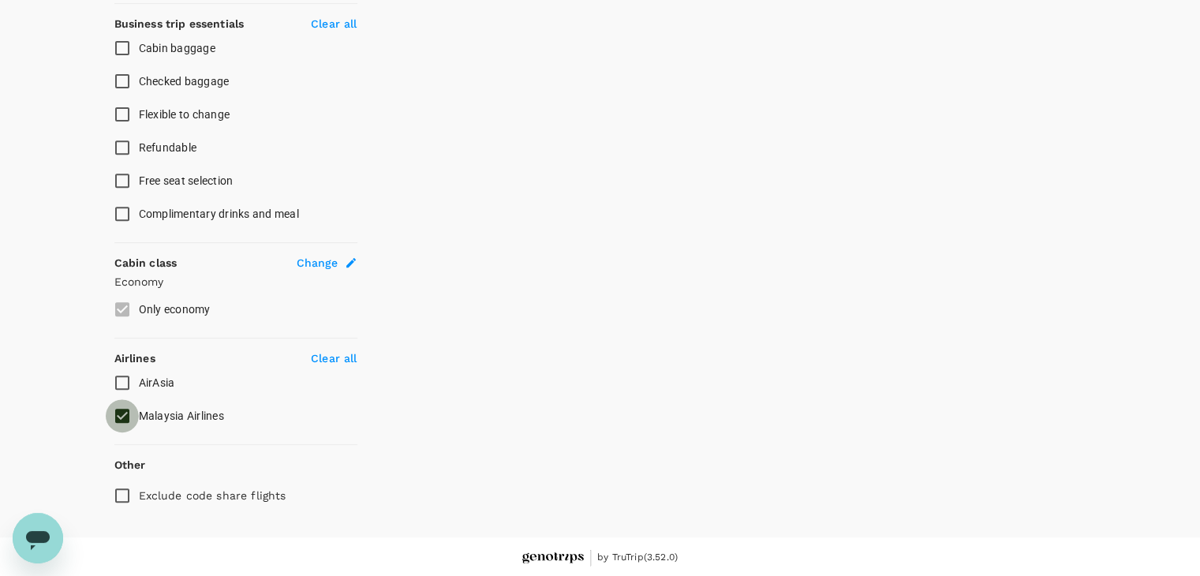
click at [119, 414] on input "Malaysia Airlines" at bounding box center [122, 415] width 33 height 33
checkbox input "false"
click at [118, 384] on input "AirAsia" at bounding box center [122, 382] width 33 height 33
checkbox input "true"
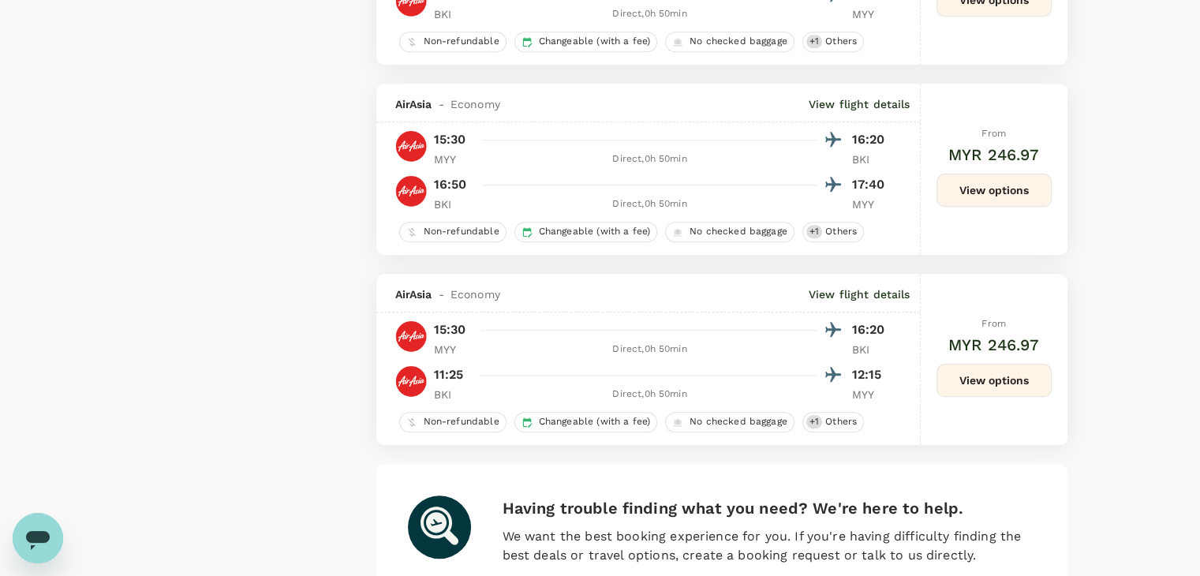
scroll to position [1421, 0]
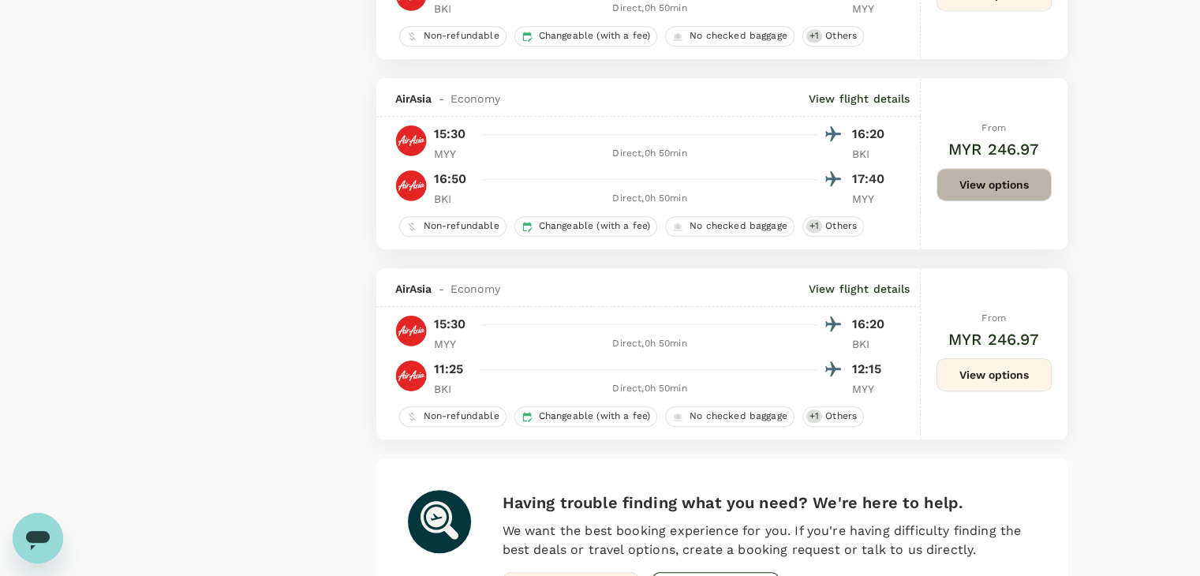
click at [960, 181] on button "View options" at bounding box center [994, 184] width 115 height 33
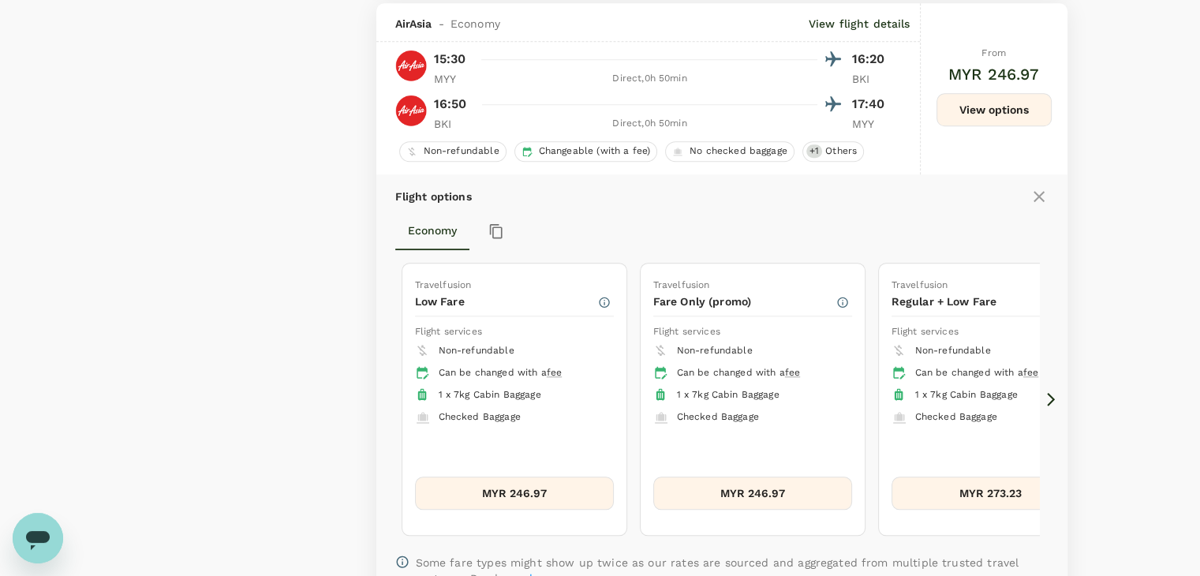
scroll to position [1501, 0]
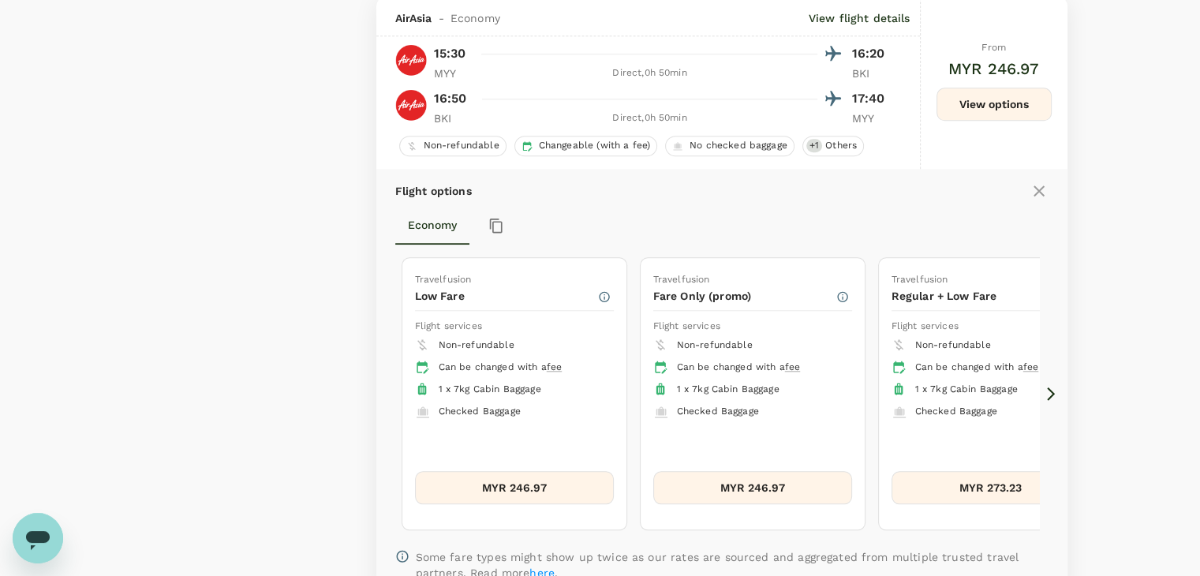
click at [1047, 396] on icon at bounding box center [1051, 394] width 16 height 16
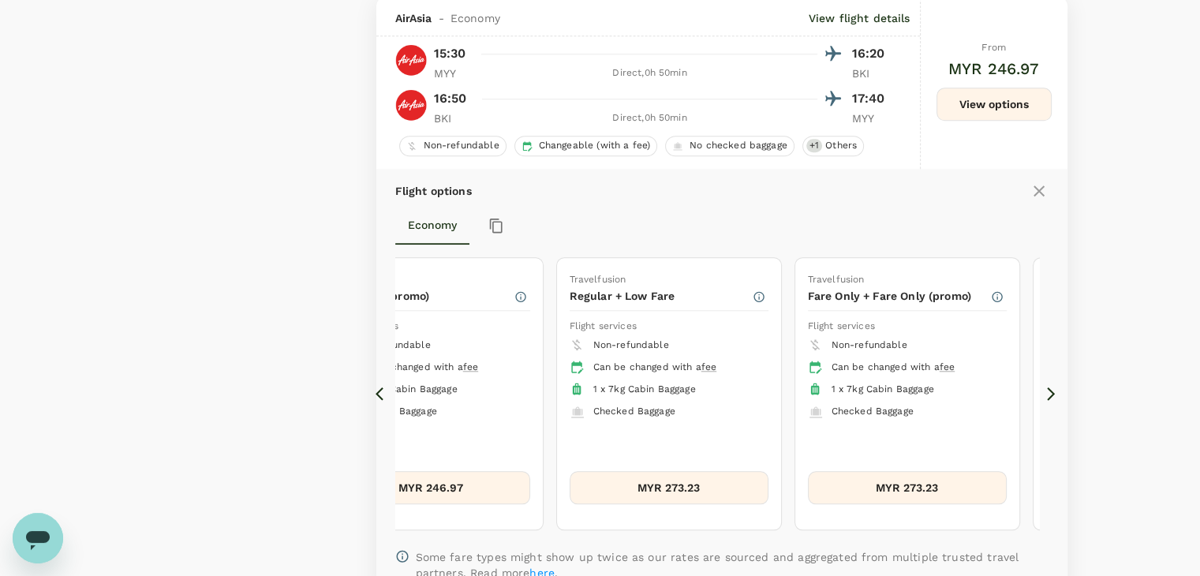
click at [1047, 396] on icon at bounding box center [1051, 394] width 16 height 16
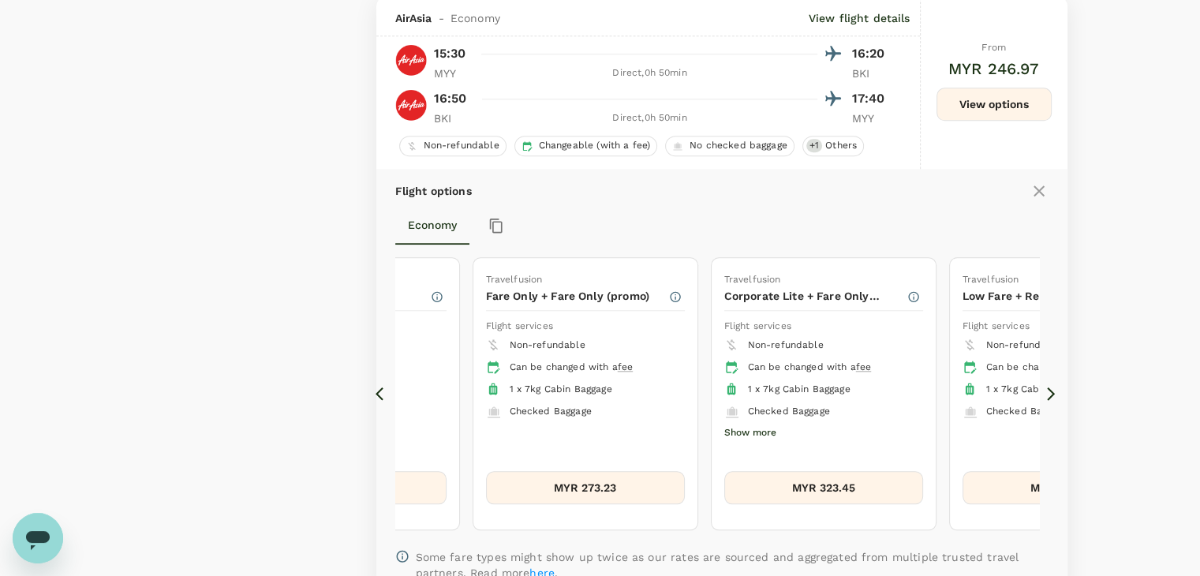
click at [1047, 396] on icon at bounding box center [1051, 394] width 16 height 16
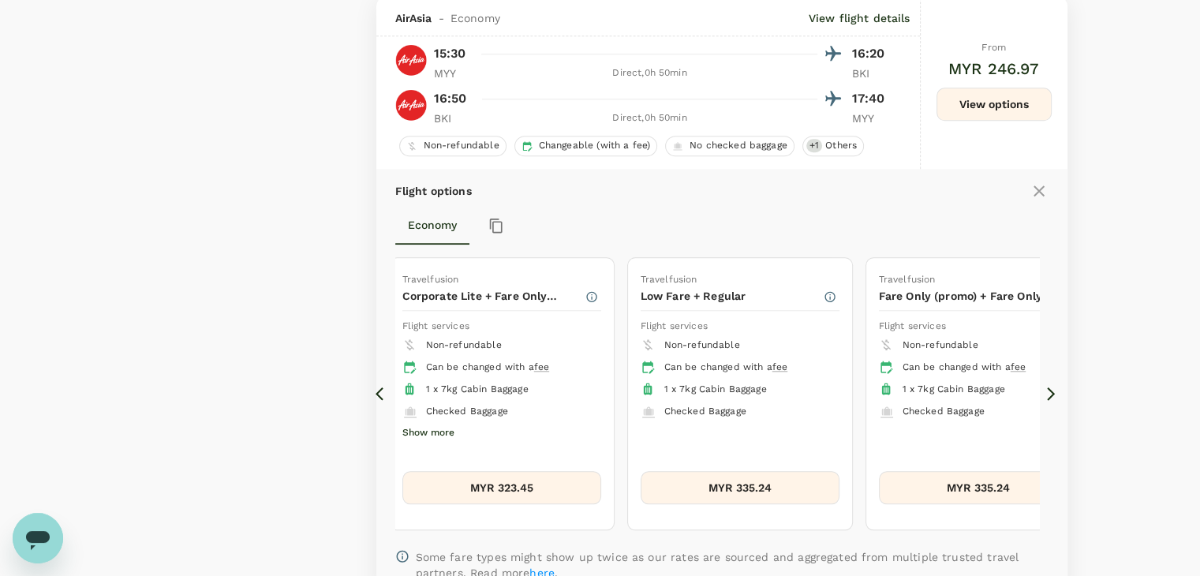
click at [1047, 396] on icon at bounding box center [1051, 394] width 16 height 16
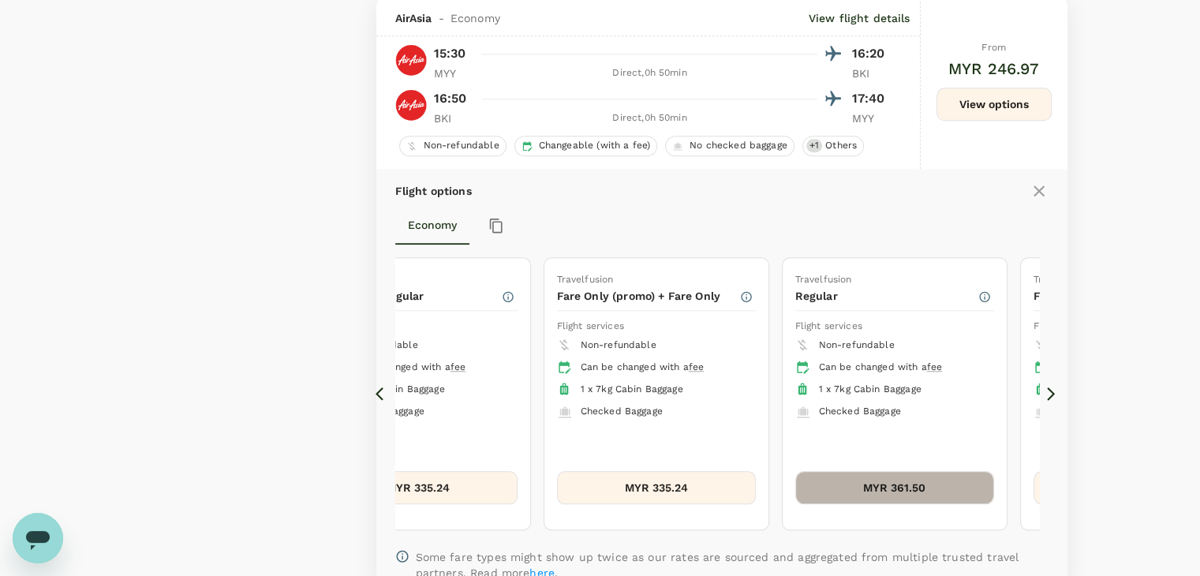
click at [944, 490] on button "MYR 361.50" at bounding box center [895, 487] width 199 height 33
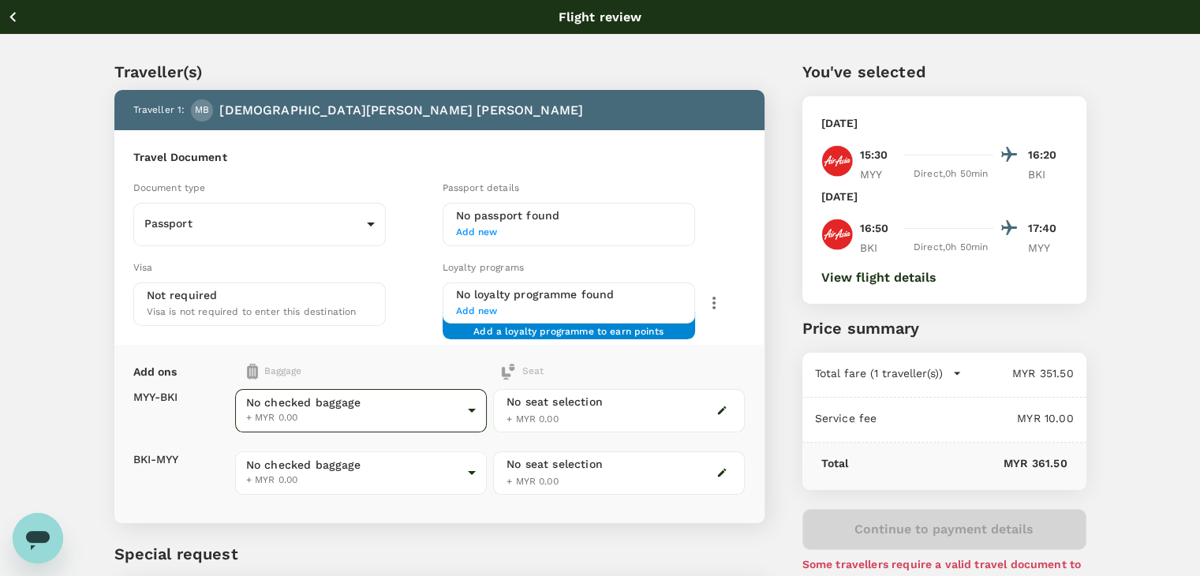
click at [370, 408] on body "Back to flight results Flight review Traveller(s) Traveller 1 : MB Muhammad Afi…" at bounding box center [600, 362] width 1200 height 724
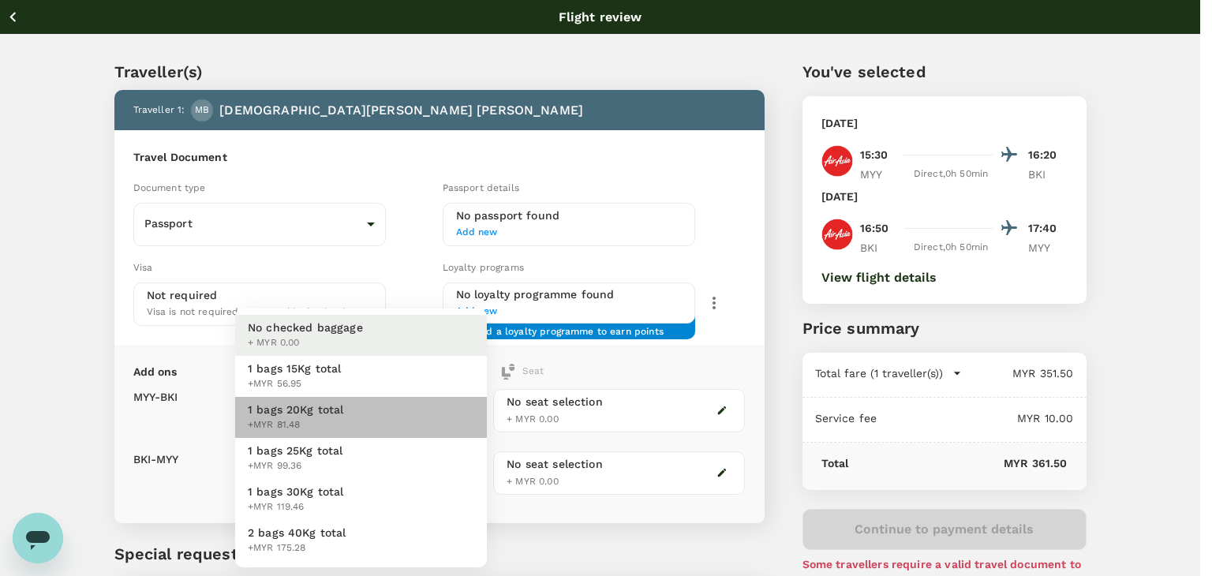
click at [371, 416] on li "1 bags 20Kg total +MYR 81.48" at bounding box center [361, 417] width 252 height 41
type input "2 - 81.48"
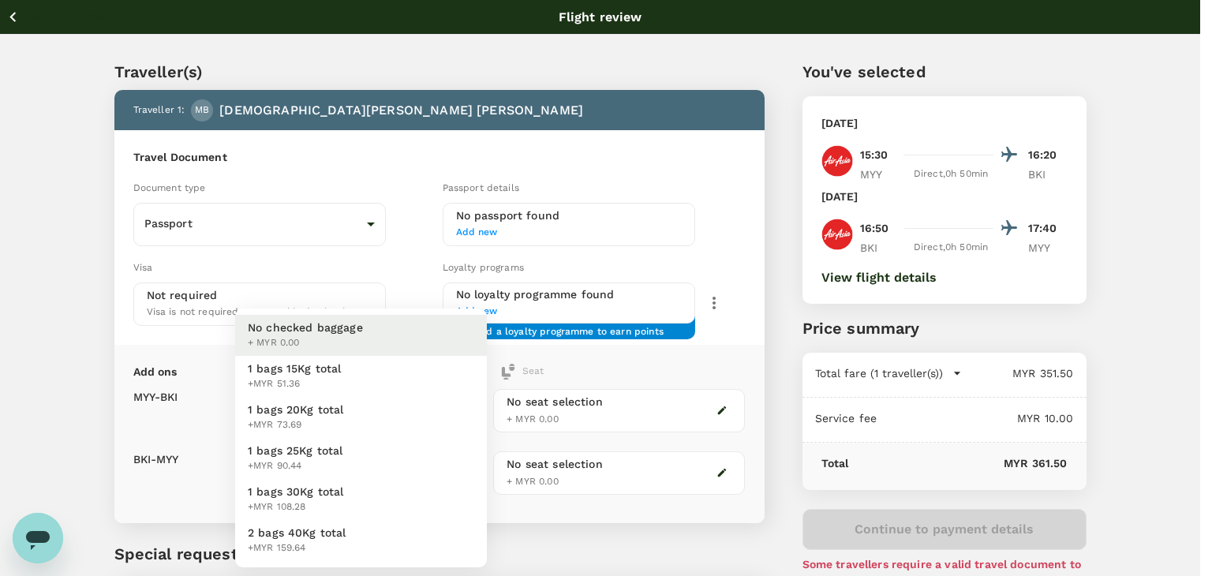
click at [335, 481] on body "Back to flight results Flight review Traveller(s) Traveller 1 : MB Muhammad Afi…" at bounding box center [606, 362] width 1212 height 724
click at [323, 418] on span "+MYR 73.69" at bounding box center [296, 426] width 96 height 16
type input "2 - 73.69"
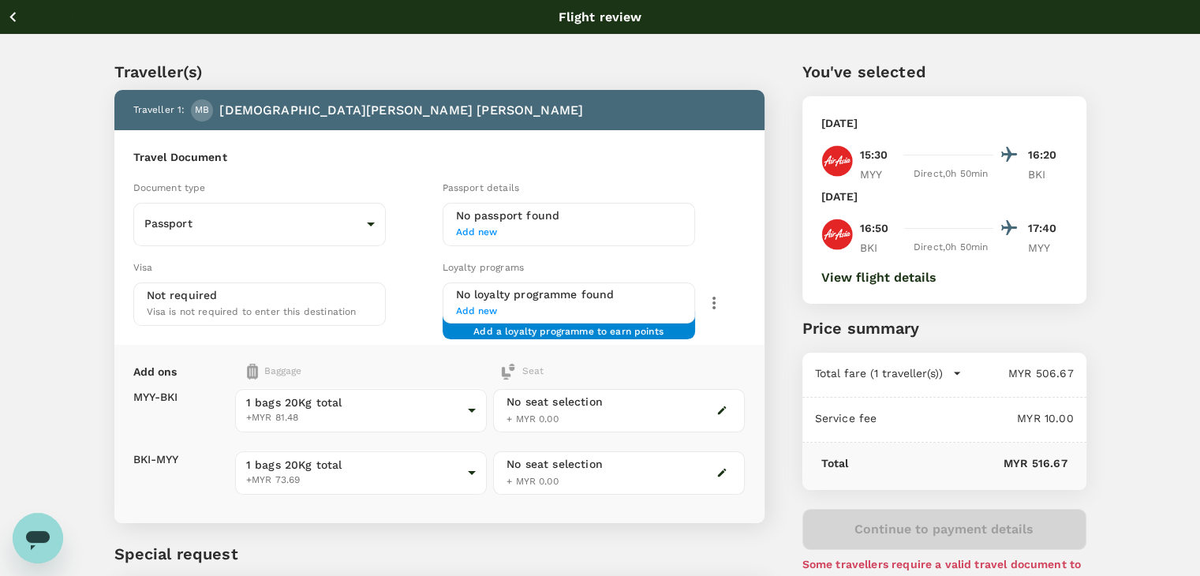
click at [7, 13] on icon "button" at bounding box center [13, 17] width 20 height 20
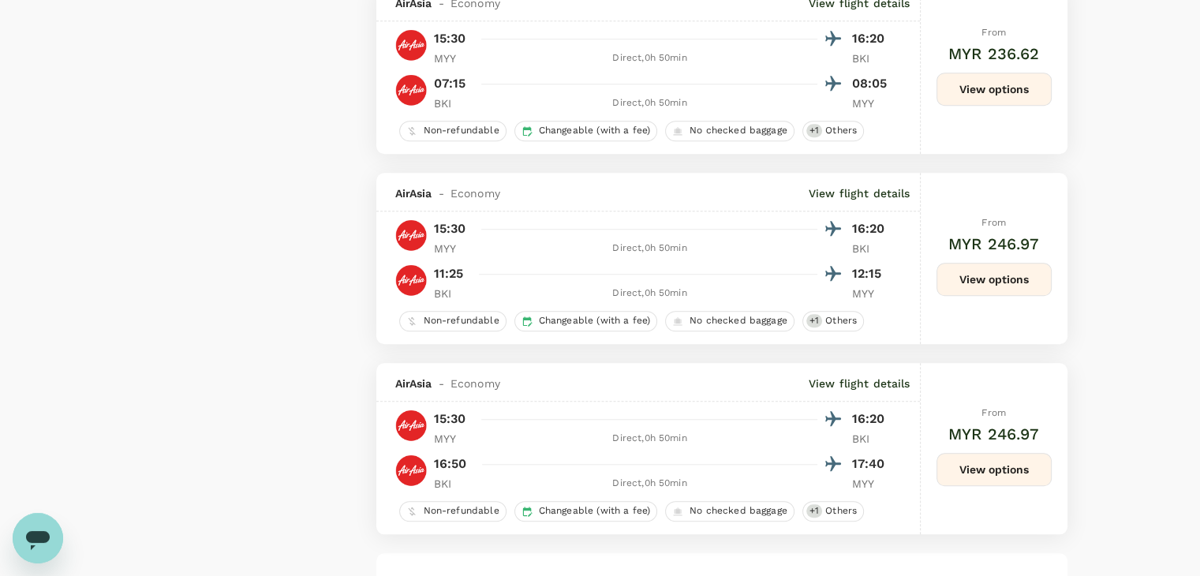
scroll to position [1352, 0]
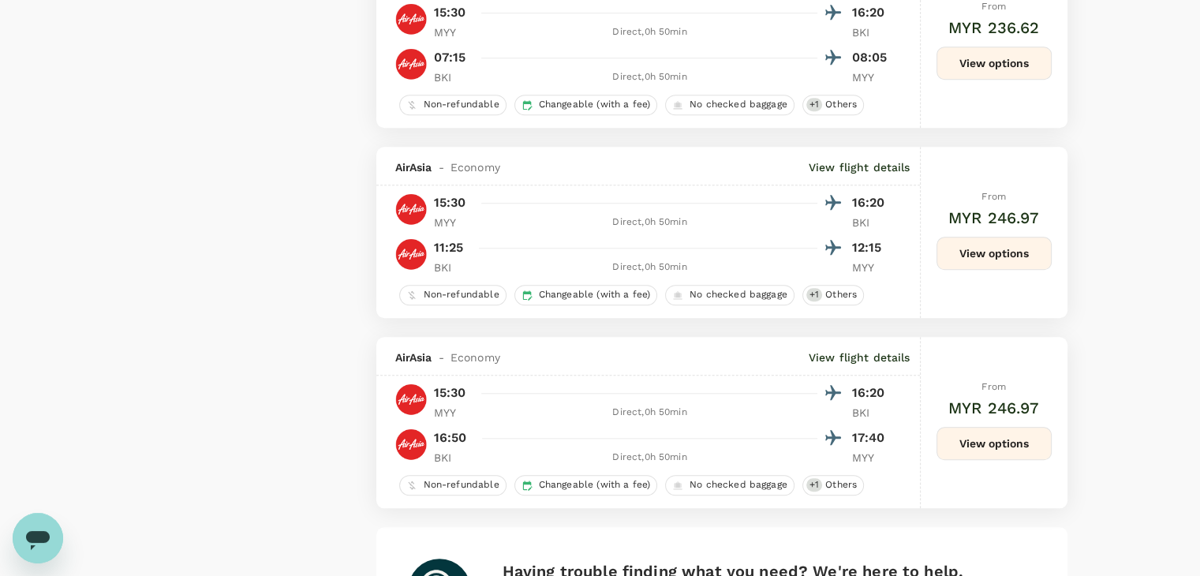
click at [964, 259] on button "View options" at bounding box center [994, 253] width 115 height 33
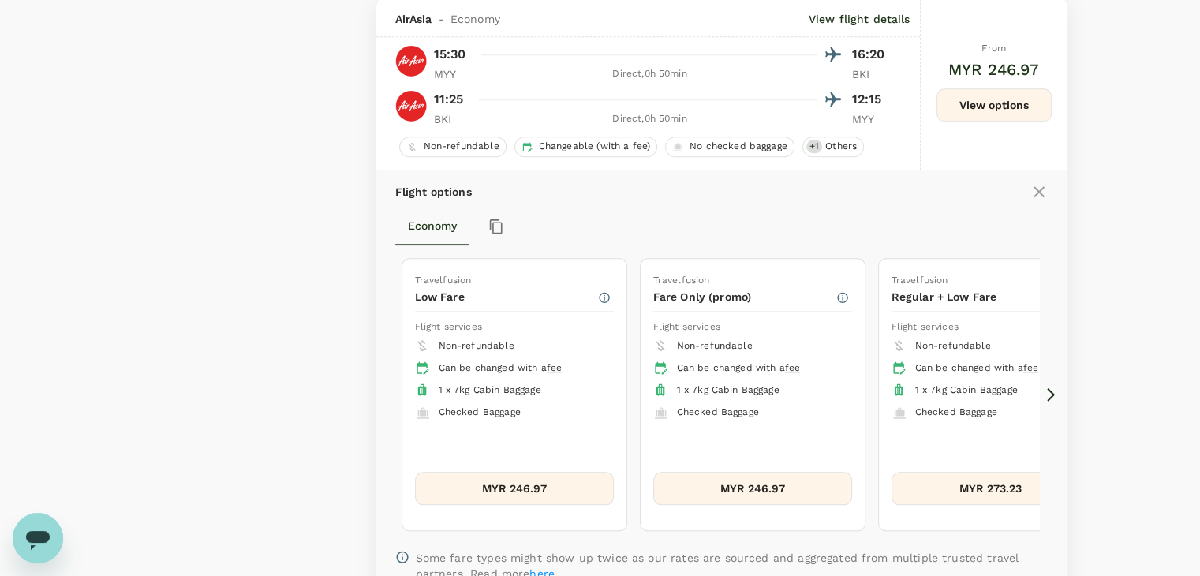
scroll to position [1501, 0]
click at [1051, 392] on icon at bounding box center [1051, 394] width 16 height 16
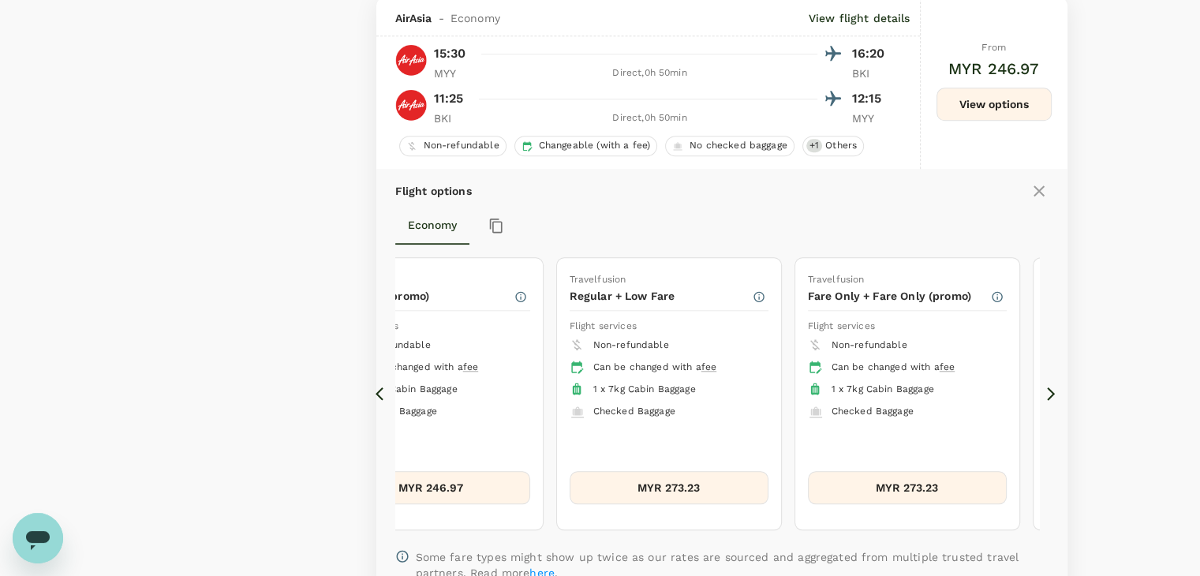
click at [1051, 392] on icon at bounding box center [1051, 394] width 16 height 16
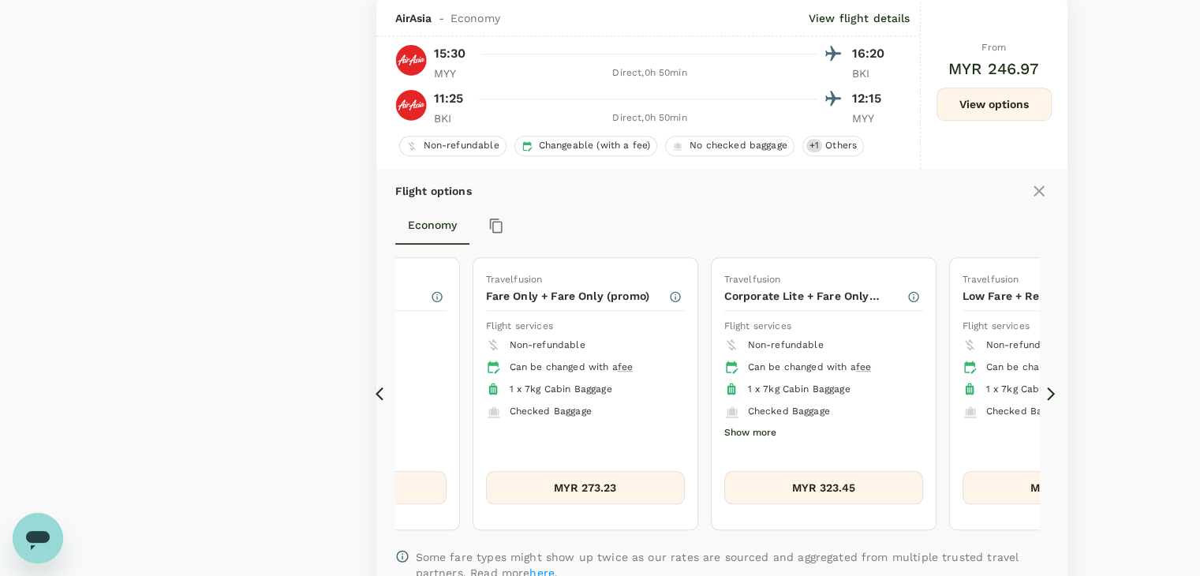
click at [1051, 392] on icon at bounding box center [1051, 394] width 16 height 16
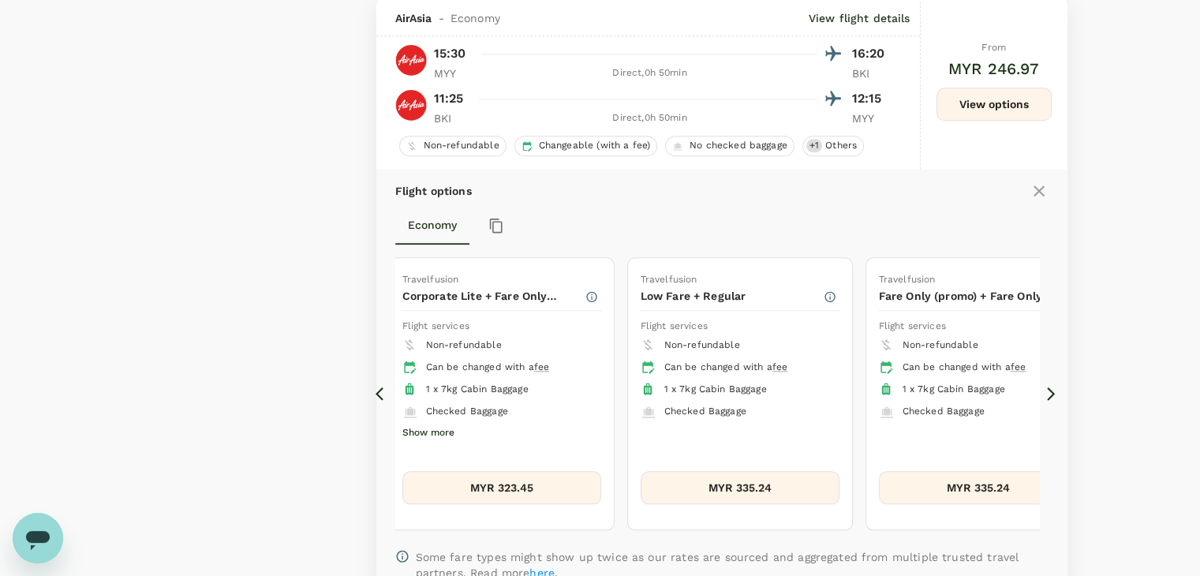
click at [1051, 392] on icon at bounding box center [1051, 394] width 16 height 16
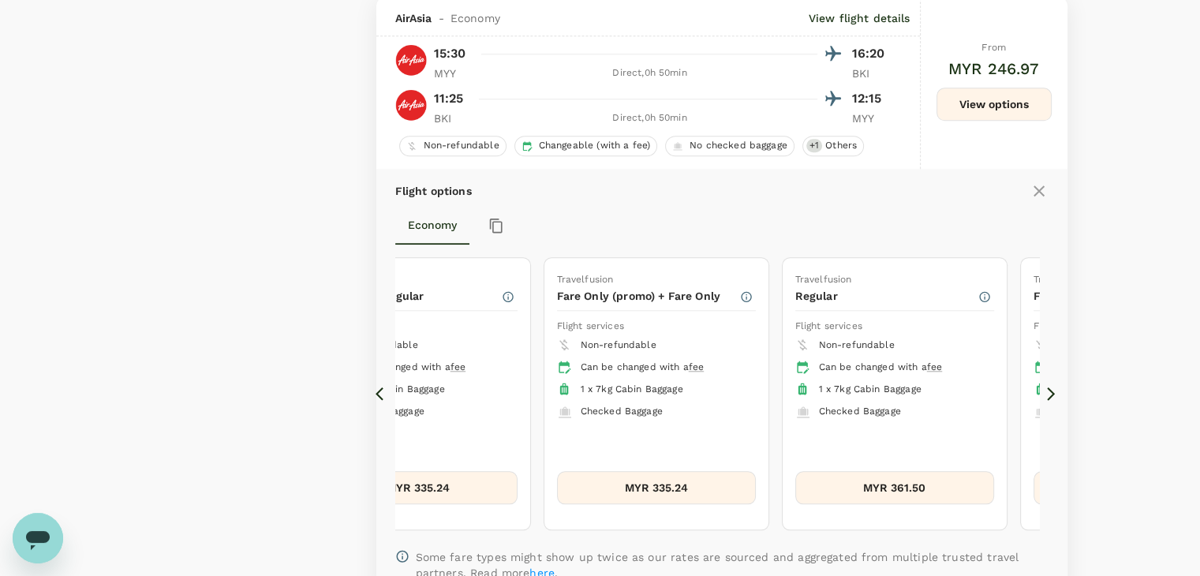
click at [1051, 392] on icon at bounding box center [1051, 394] width 16 height 16
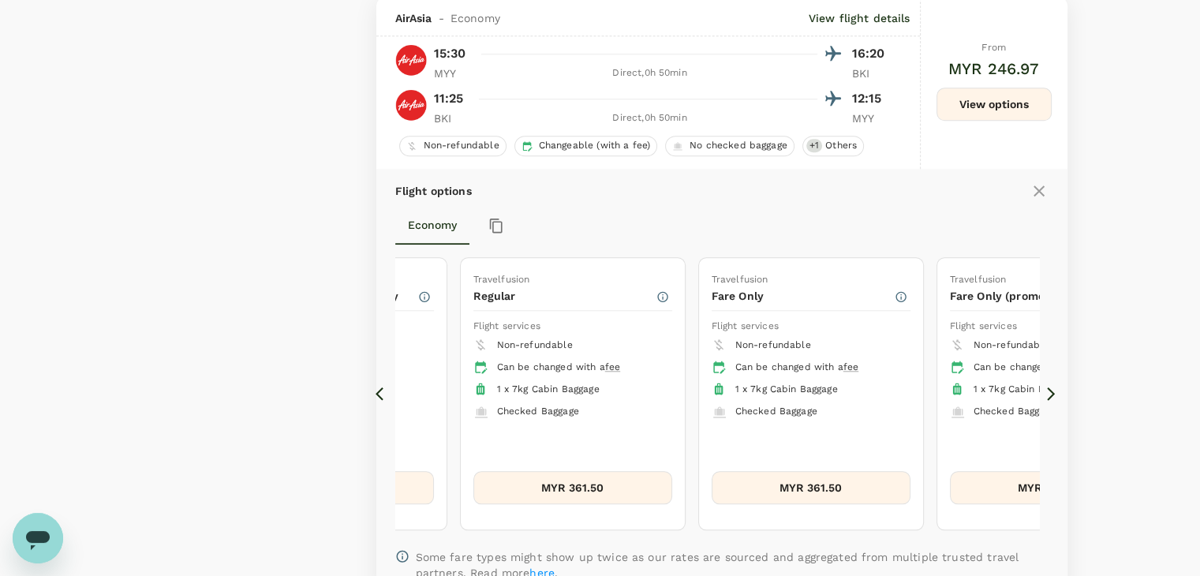
click at [1051, 392] on icon at bounding box center [1051, 394] width 16 height 16
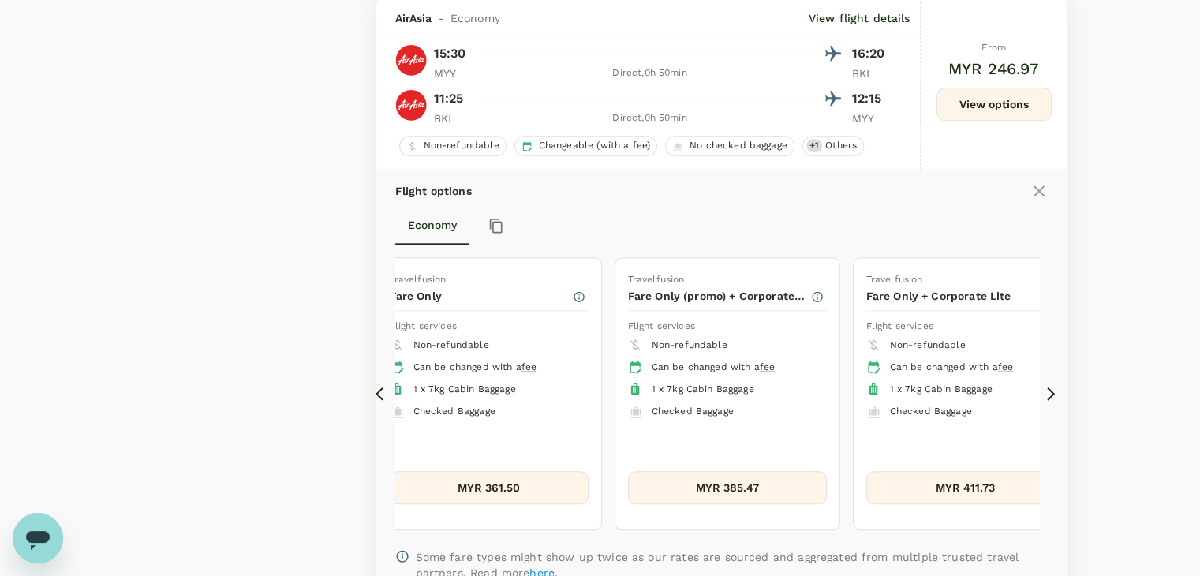
click at [376, 392] on icon at bounding box center [384, 394] width 16 height 16
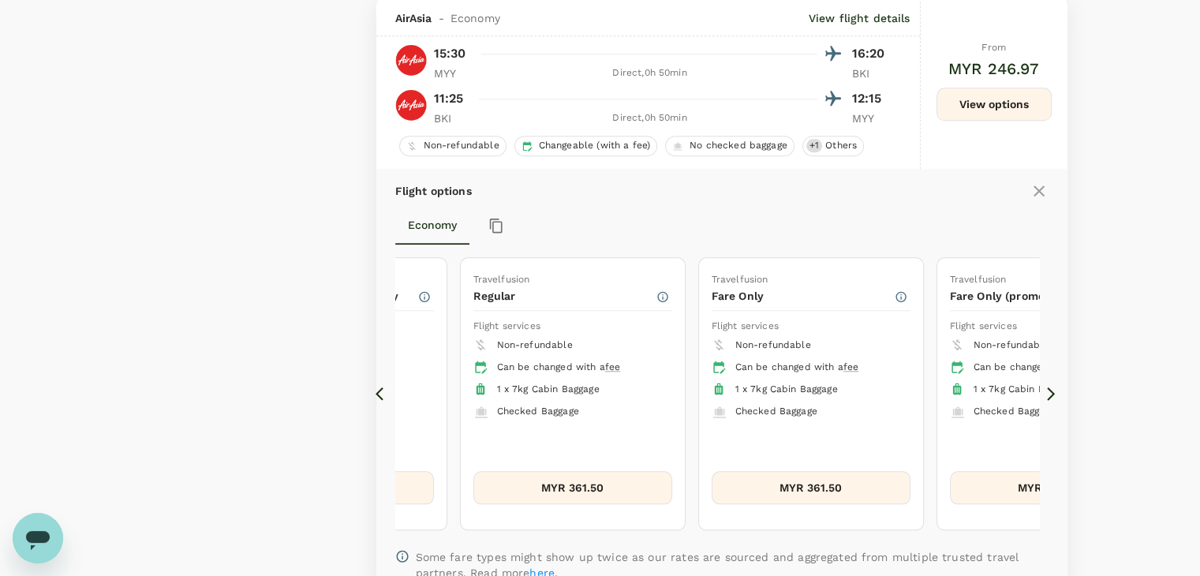
click at [376, 392] on icon at bounding box center [384, 394] width 16 height 16
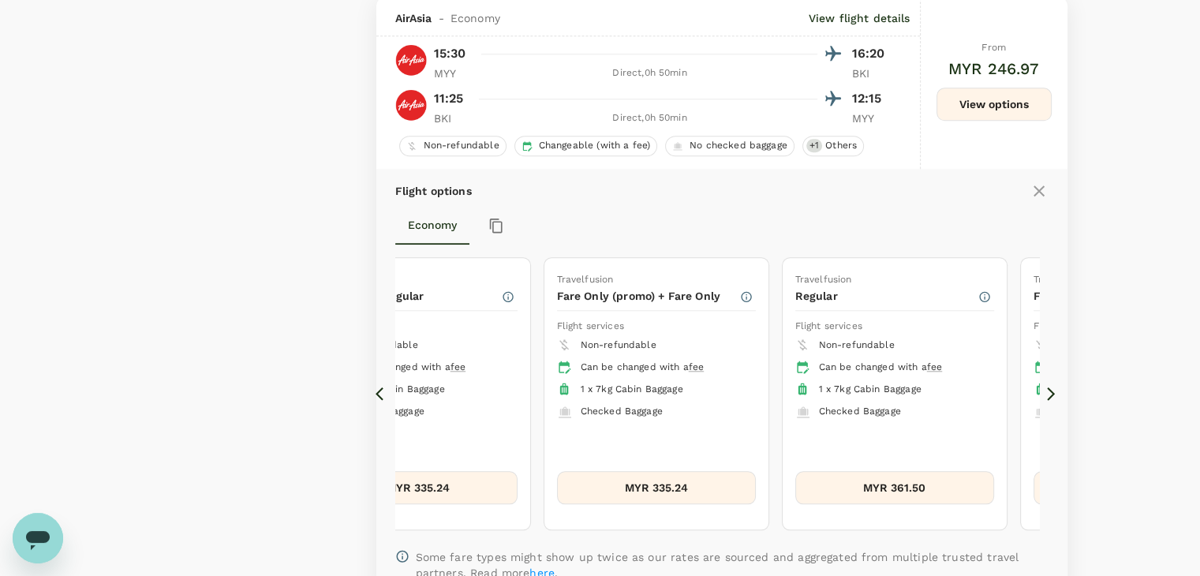
click at [376, 392] on icon at bounding box center [384, 394] width 16 height 16
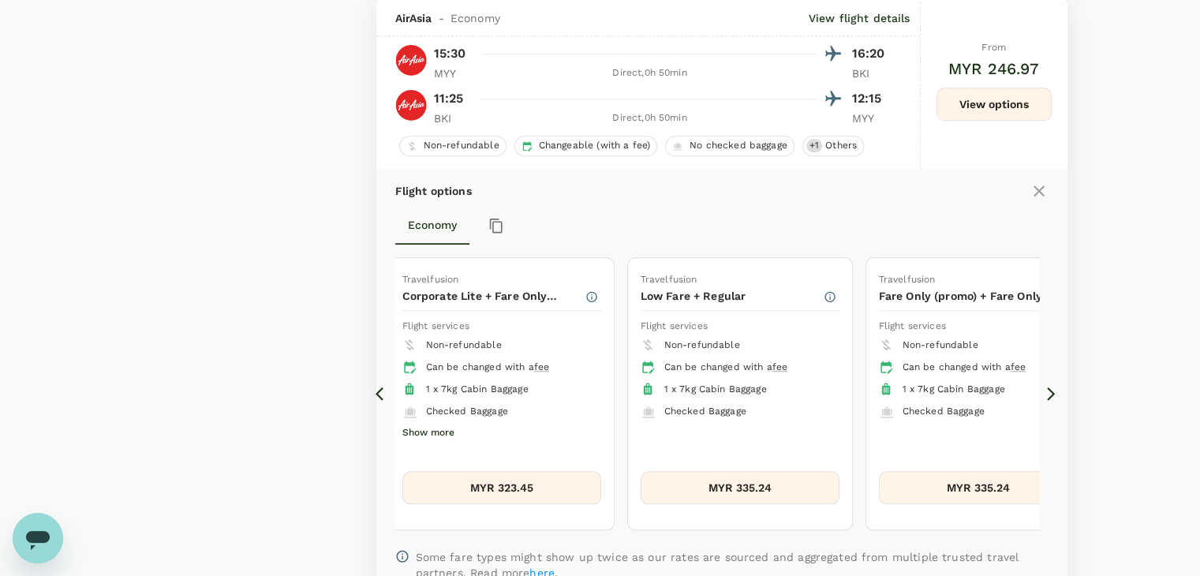
click at [376, 392] on icon at bounding box center [384, 394] width 16 height 16
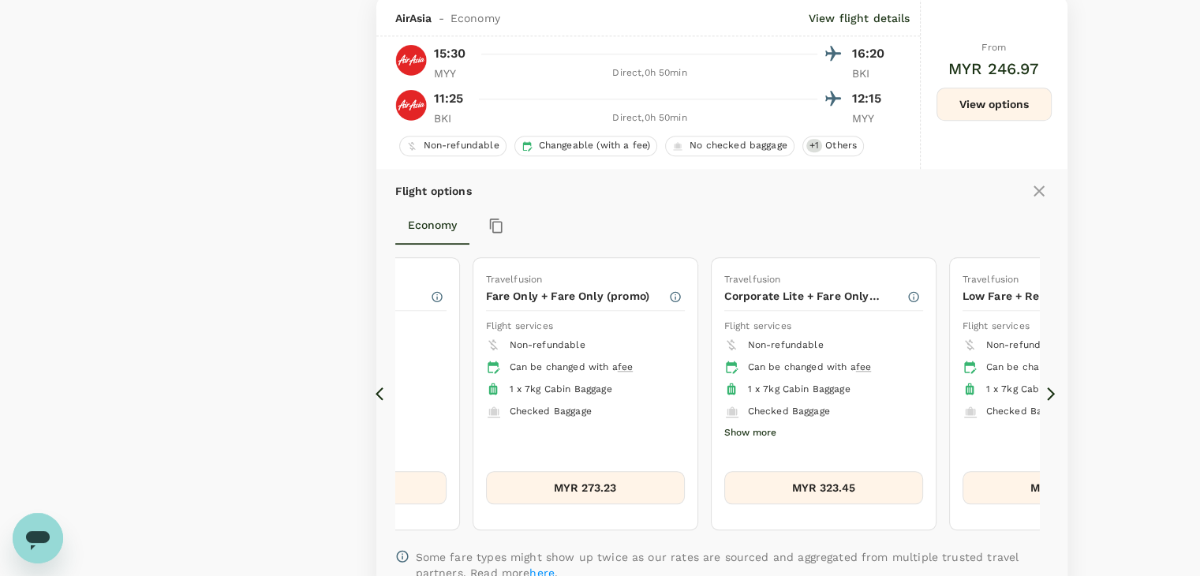
click at [376, 392] on icon at bounding box center [384, 394] width 16 height 16
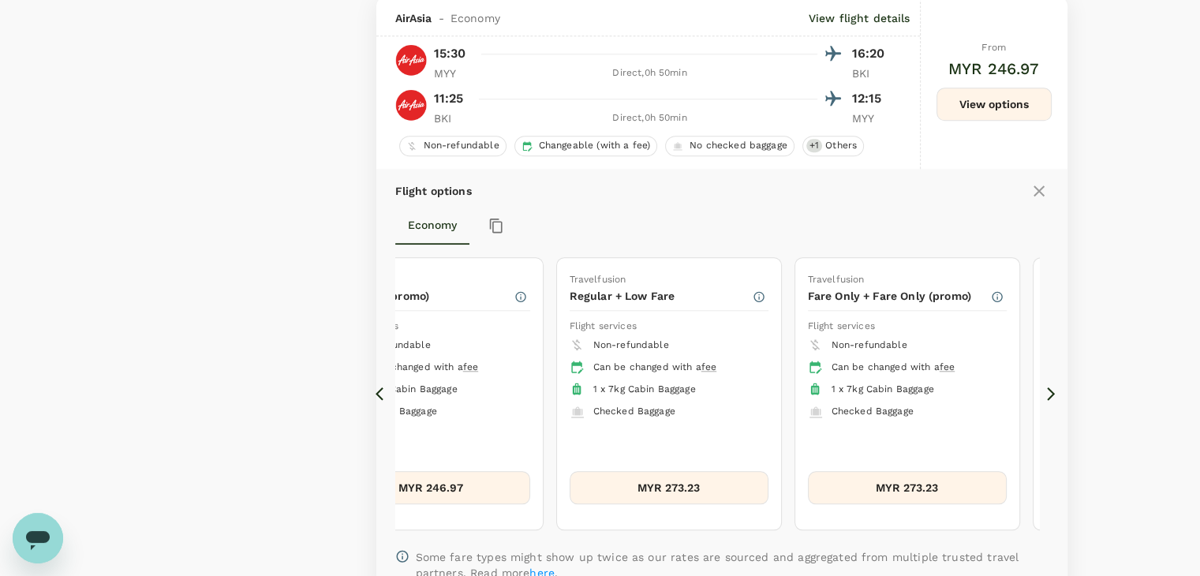
click at [376, 392] on icon at bounding box center [384, 394] width 16 height 16
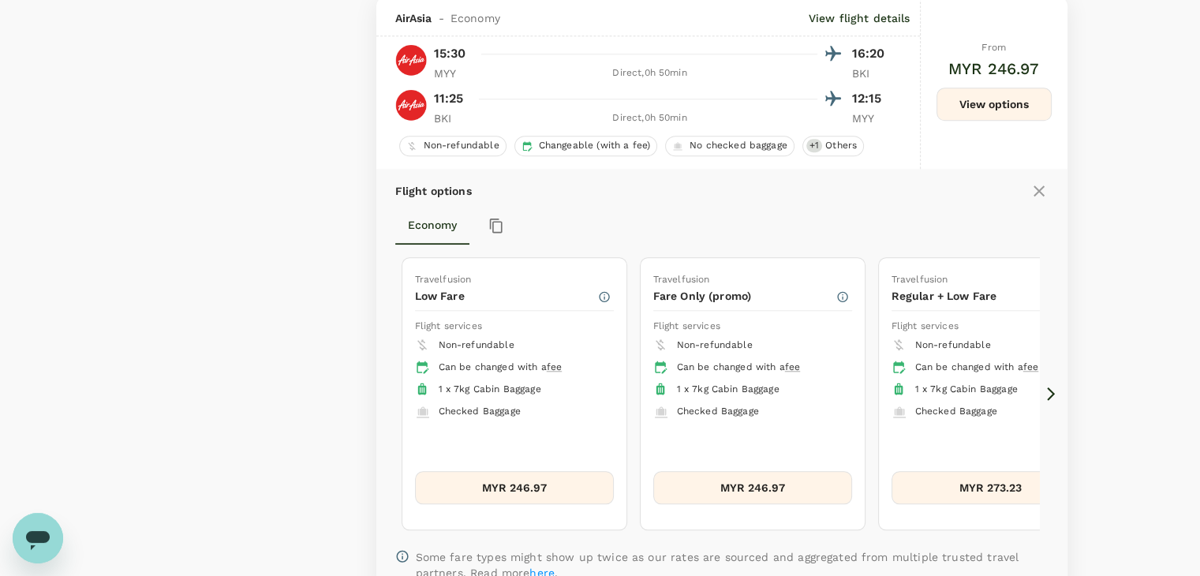
click at [1051, 395] on icon at bounding box center [1051, 394] width 16 height 16
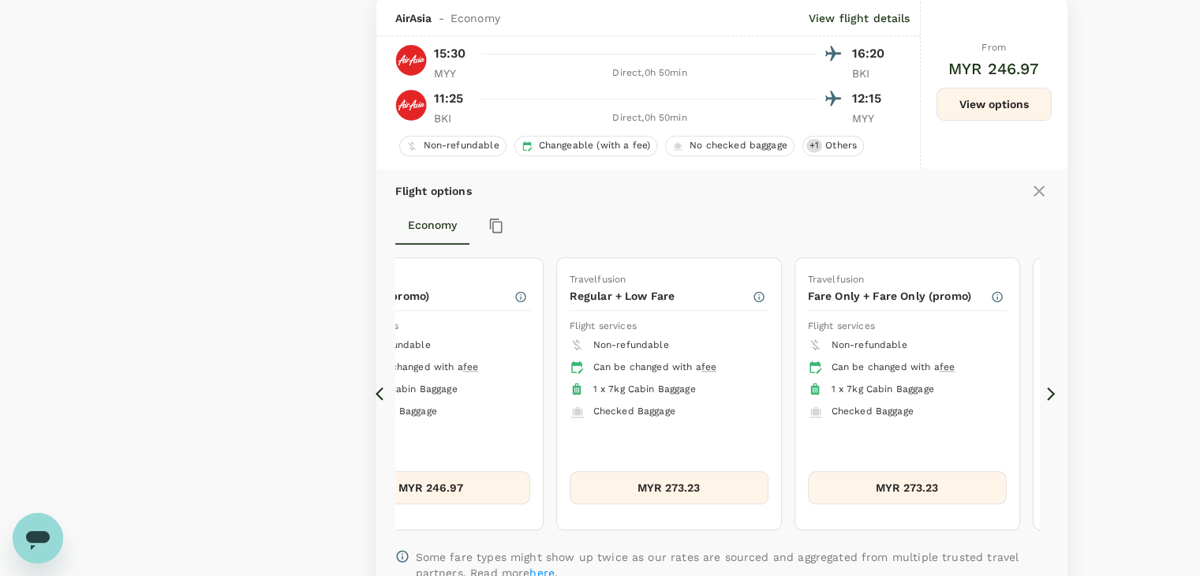
click at [1051, 395] on icon at bounding box center [1051, 394] width 16 height 16
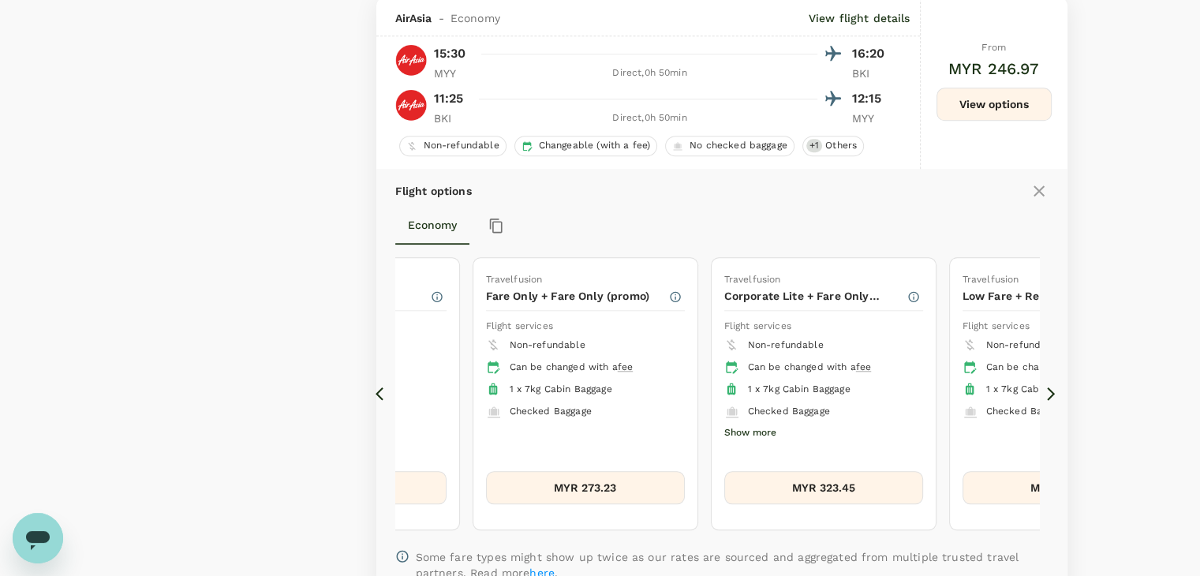
click at [1051, 395] on icon at bounding box center [1051, 394] width 16 height 16
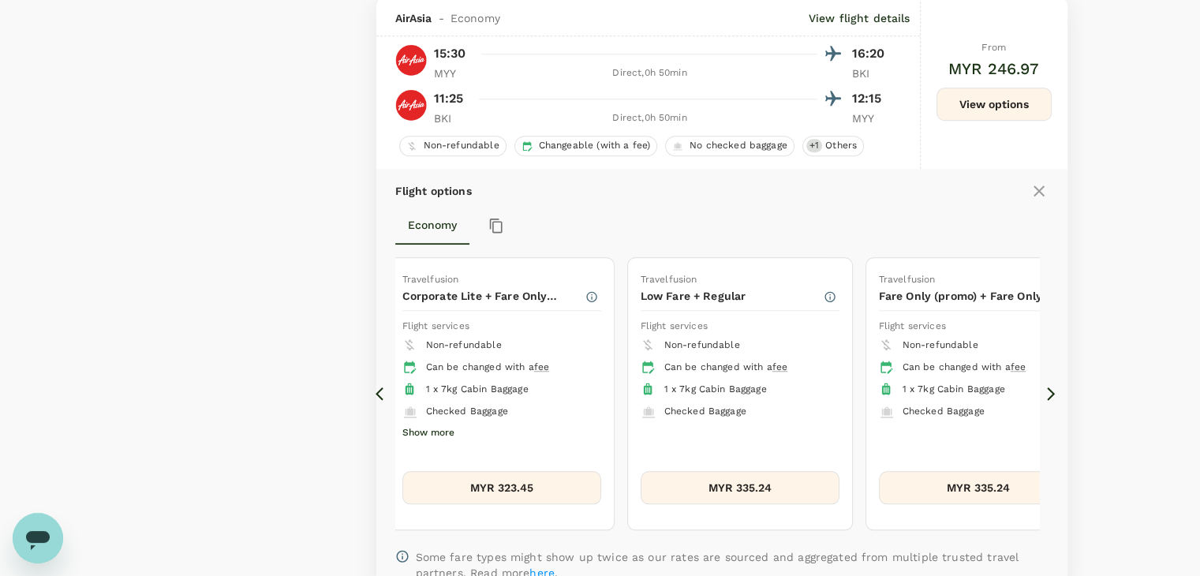
click at [1051, 395] on icon at bounding box center [1051, 394] width 16 height 16
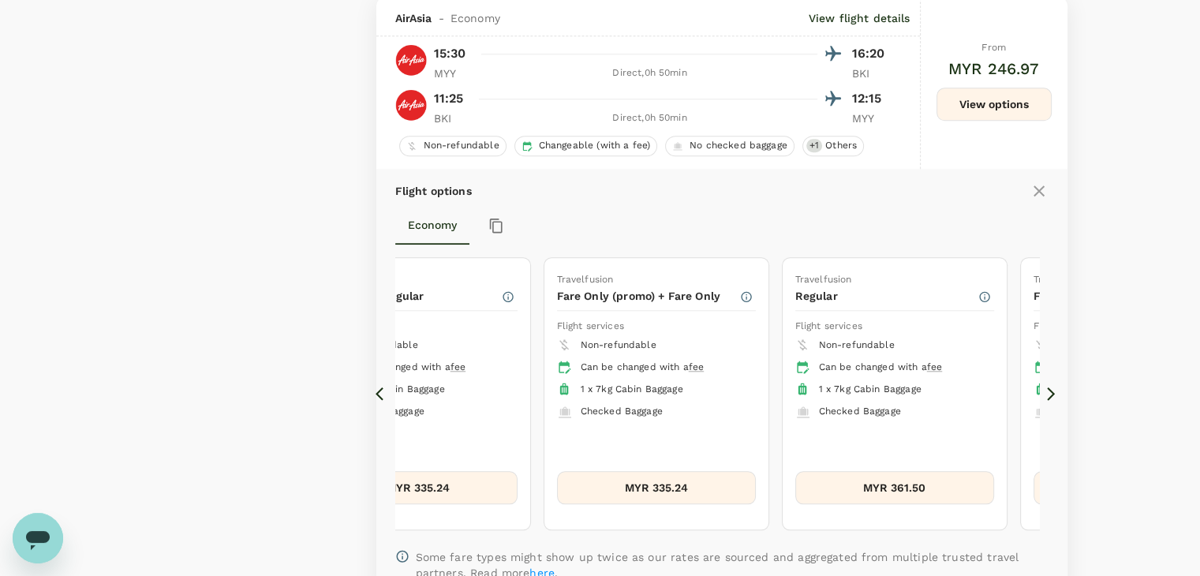
click at [1051, 395] on icon at bounding box center [1051, 394] width 16 height 16
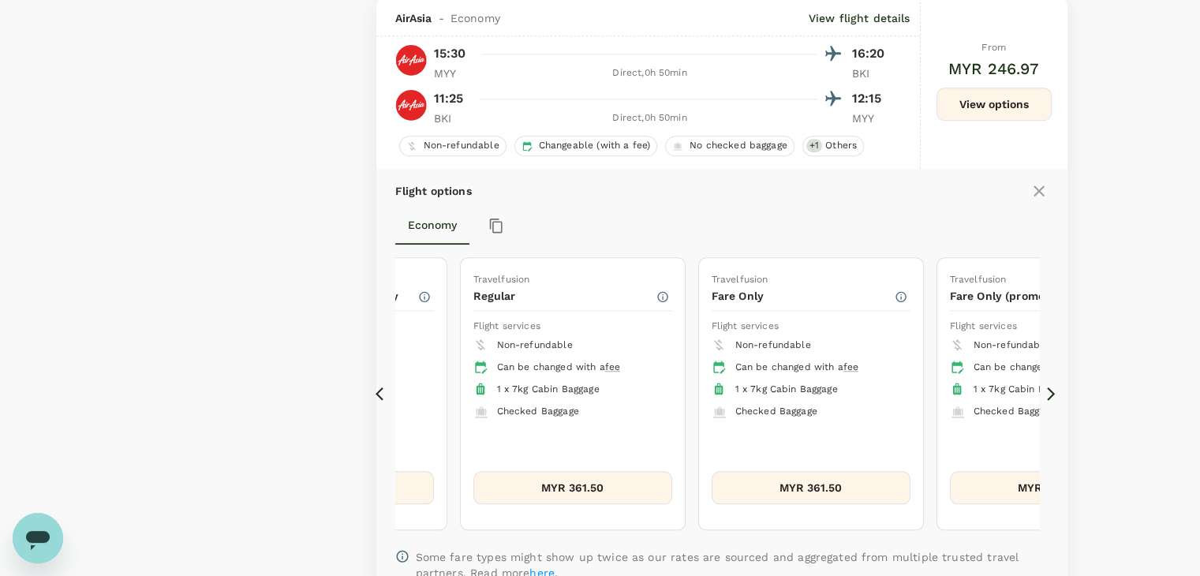
click at [1051, 395] on icon at bounding box center [1051, 394] width 16 height 16
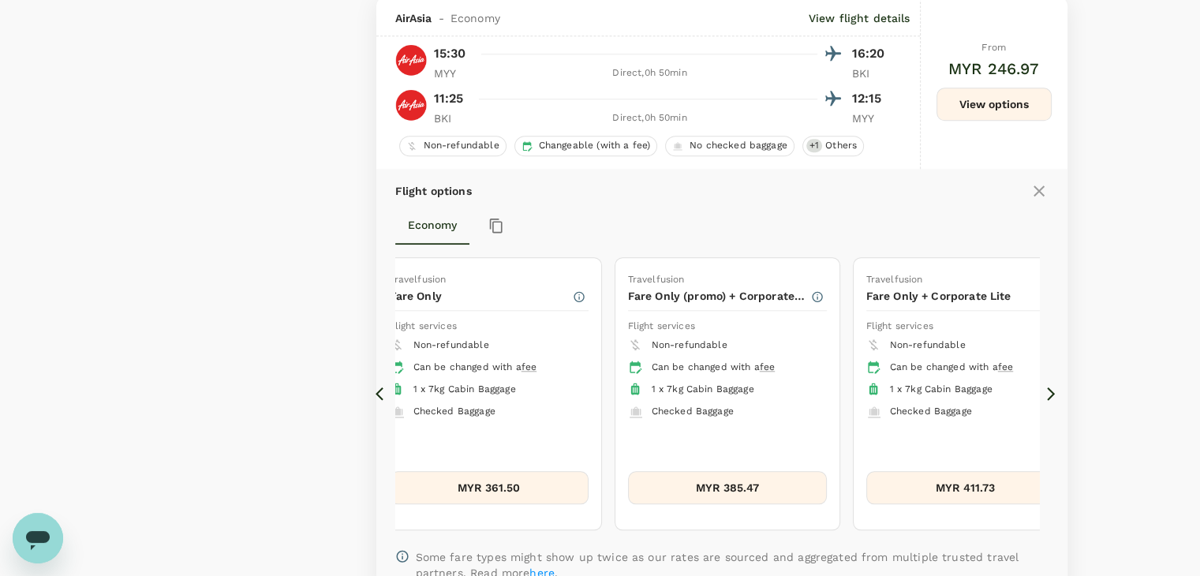
click at [1051, 395] on icon at bounding box center [1051, 394] width 16 height 16
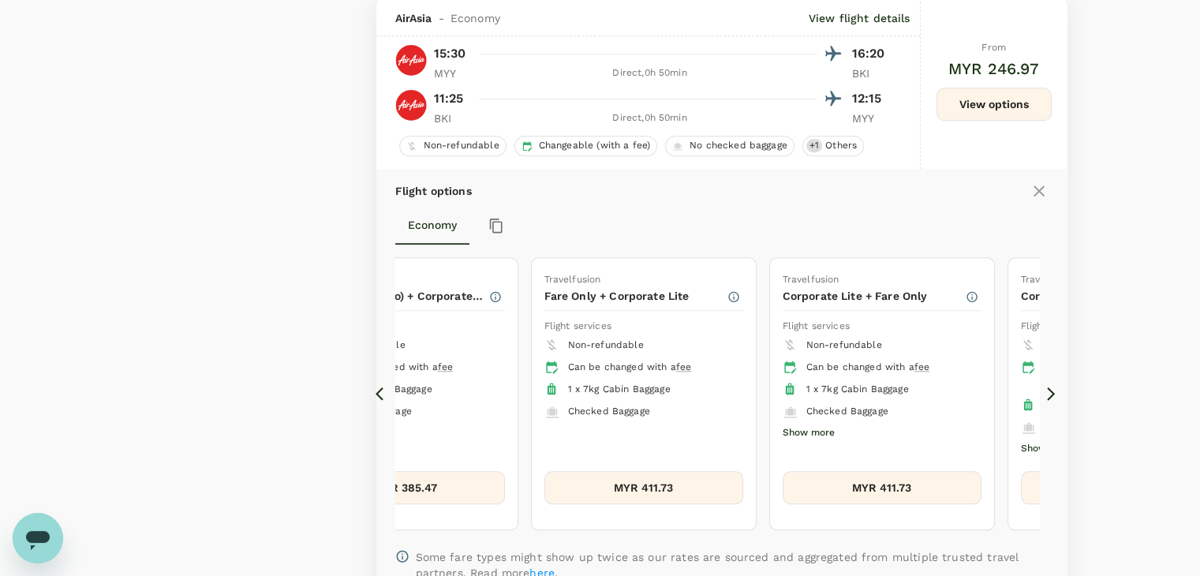
click at [1051, 395] on icon at bounding box center [1051, 394] width 16 height 16
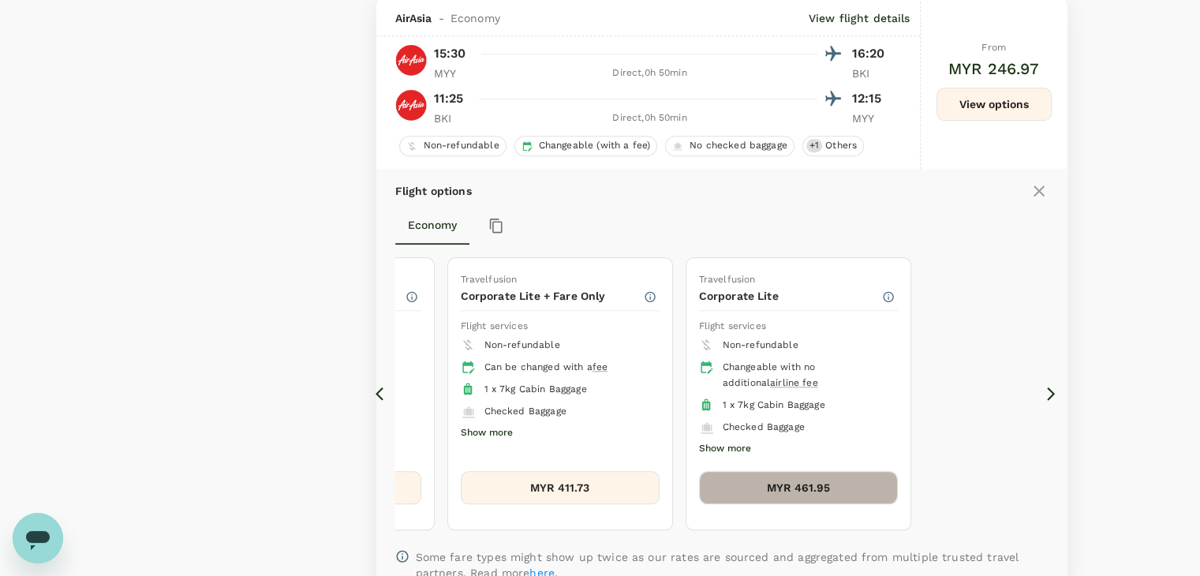
click at [836, 482] on button "MYR 461.95" at bounding box center [798, 487] width 199 height 33
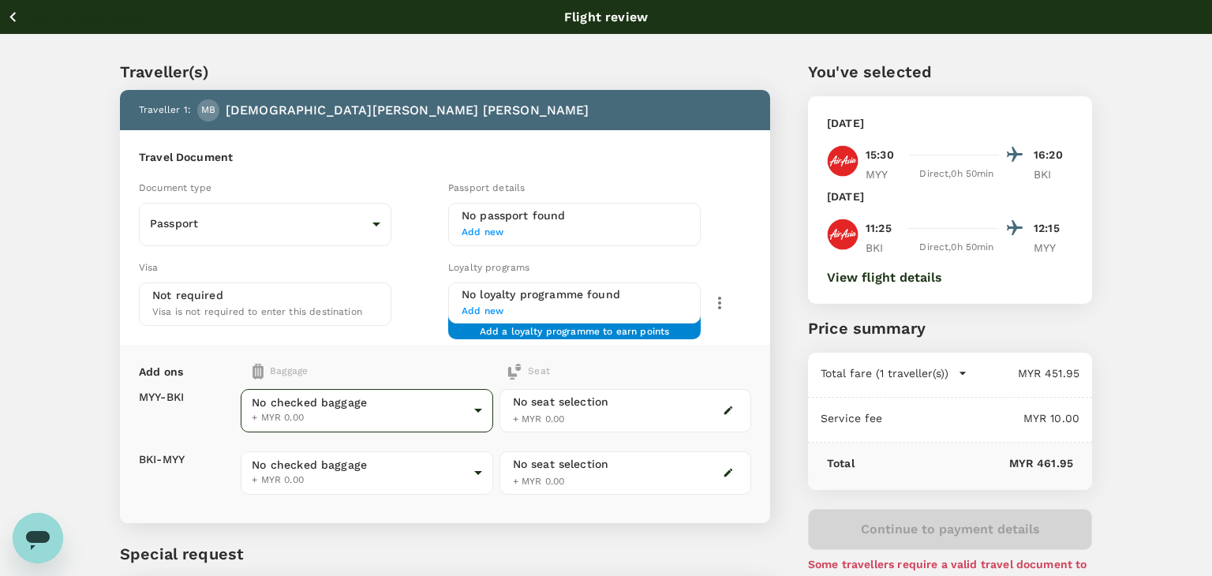
click at [324, 396] on body "Back to flight results Flight review Traveller(s) Traveller 1 : MB Muhammad Afi…" at bounding box center [606, 362] width 1212 height 724
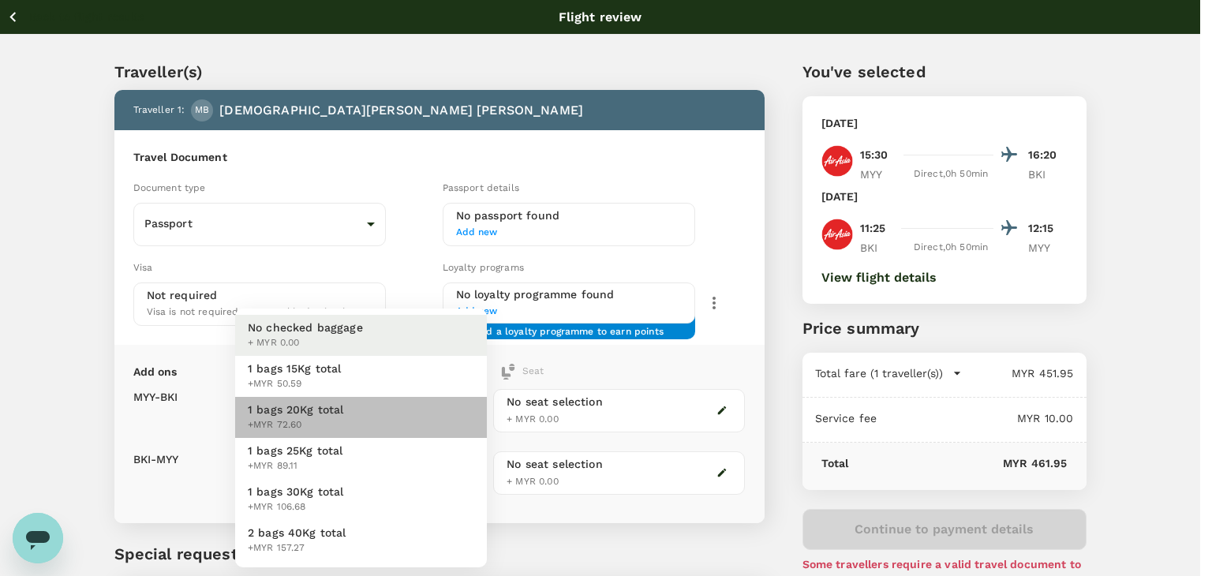
click at [335, 424] on span "+MYR 72.60" at bounding box center [296, 426] width 96 height 16
type input "2 - 72.6"
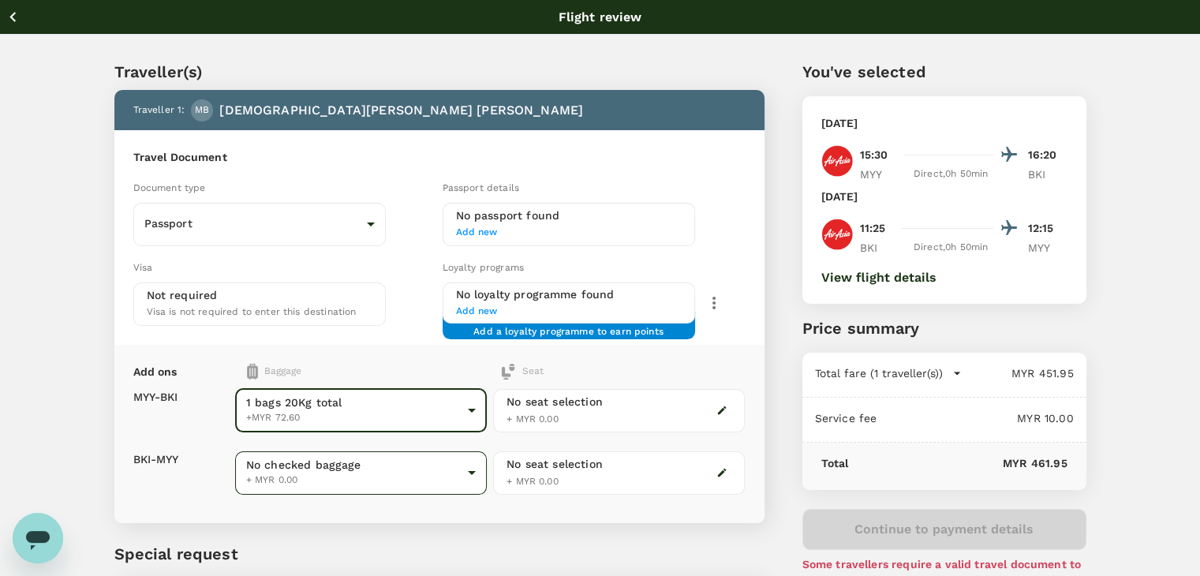
click at [333, 473] on body "Back to flight results Flight review Traveller(s) Traveller 1 : MB Muhammad Afi…" at bounding box center [600, 362] width 1200 height 724
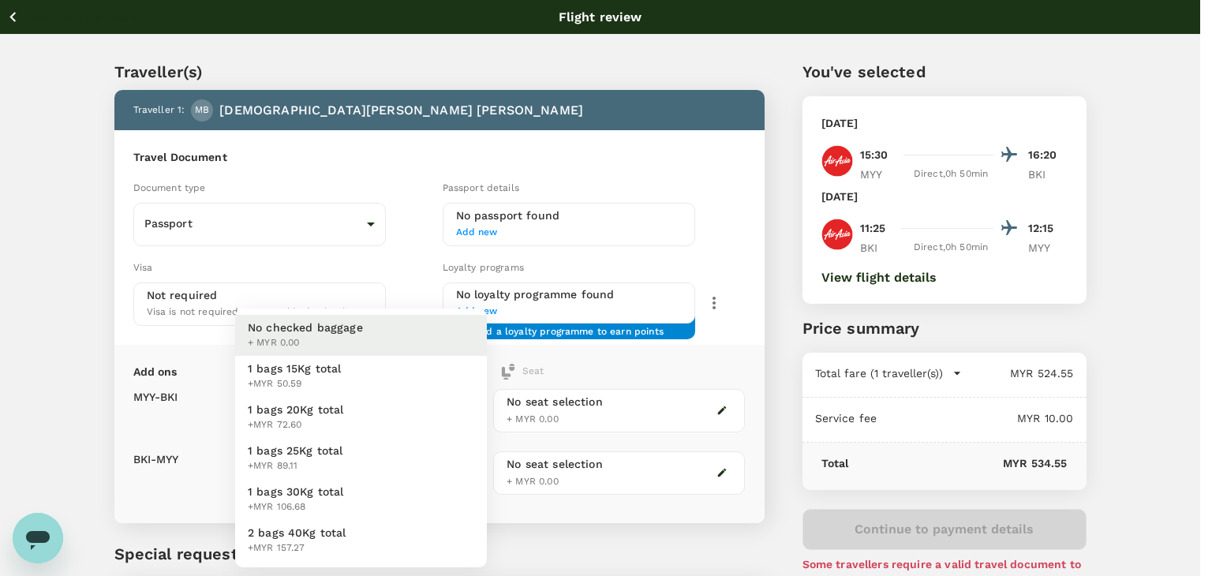
click at [333, 399] on li "1 bags 20Kg total +MYR 72.60" at bounding box center [361, 417] width 252 height 41
type input "2 - 72.6"
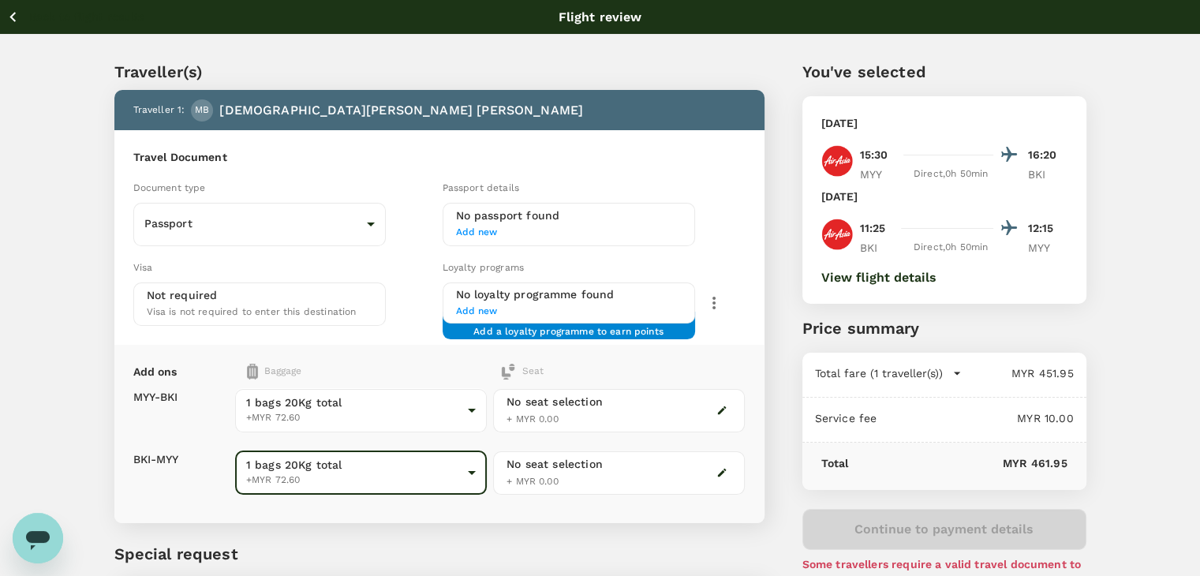
click at [13, 15] on icon "button" at bounding box center [12, 17] width 6 height 10
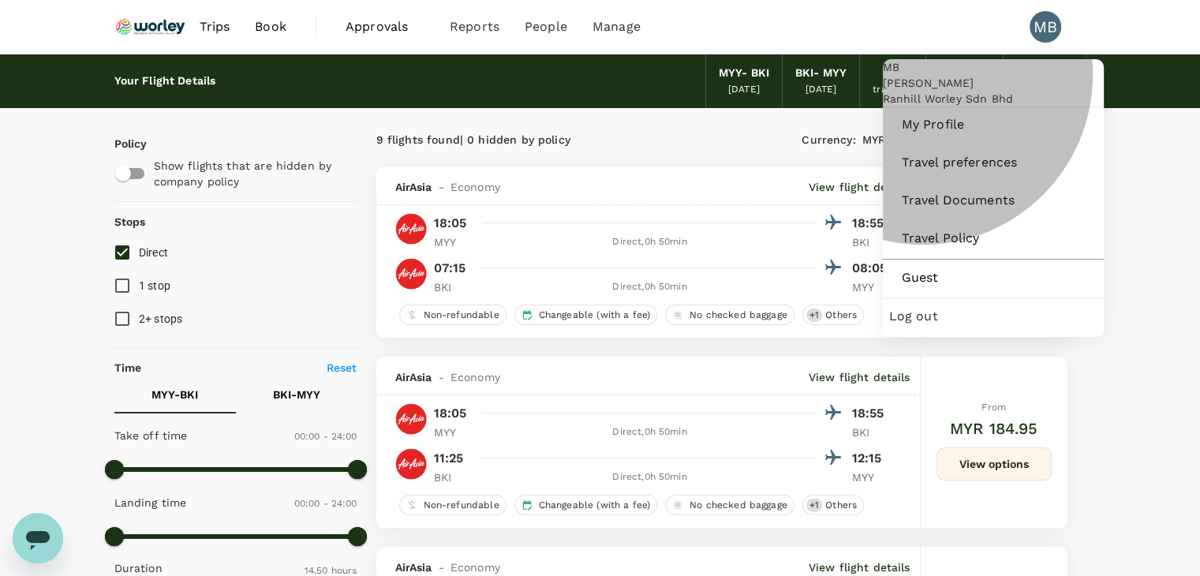
click at [929, 326] on span "Log out" at bounding box center [993, 316] width 208 height 19
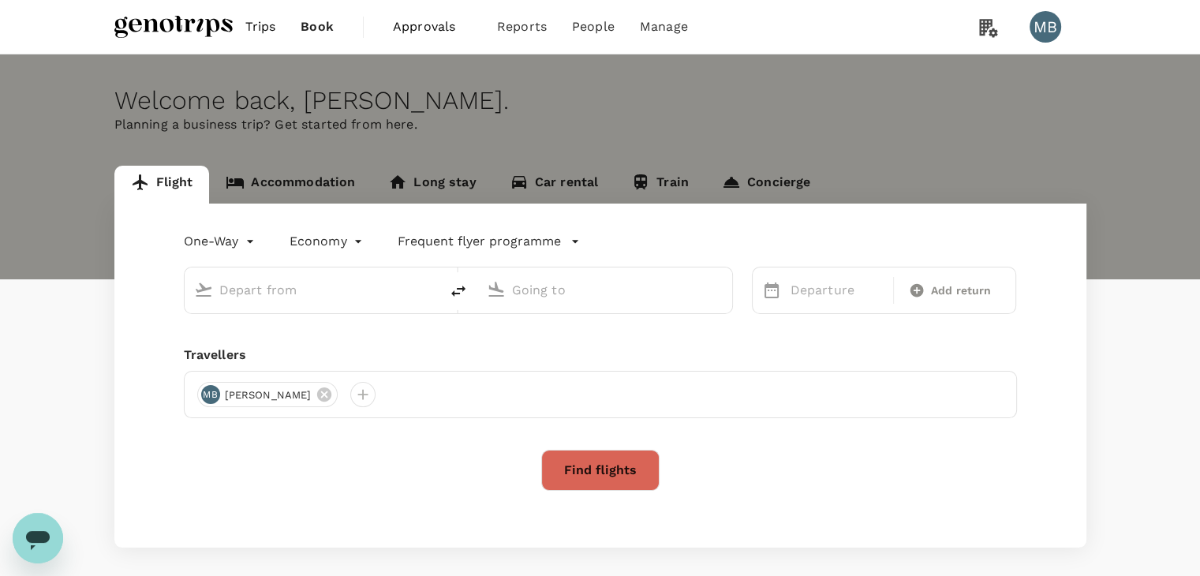
type input "roundtrip"
type input "business"
